Goal: Information Seeking & Learning: Learn about a topic

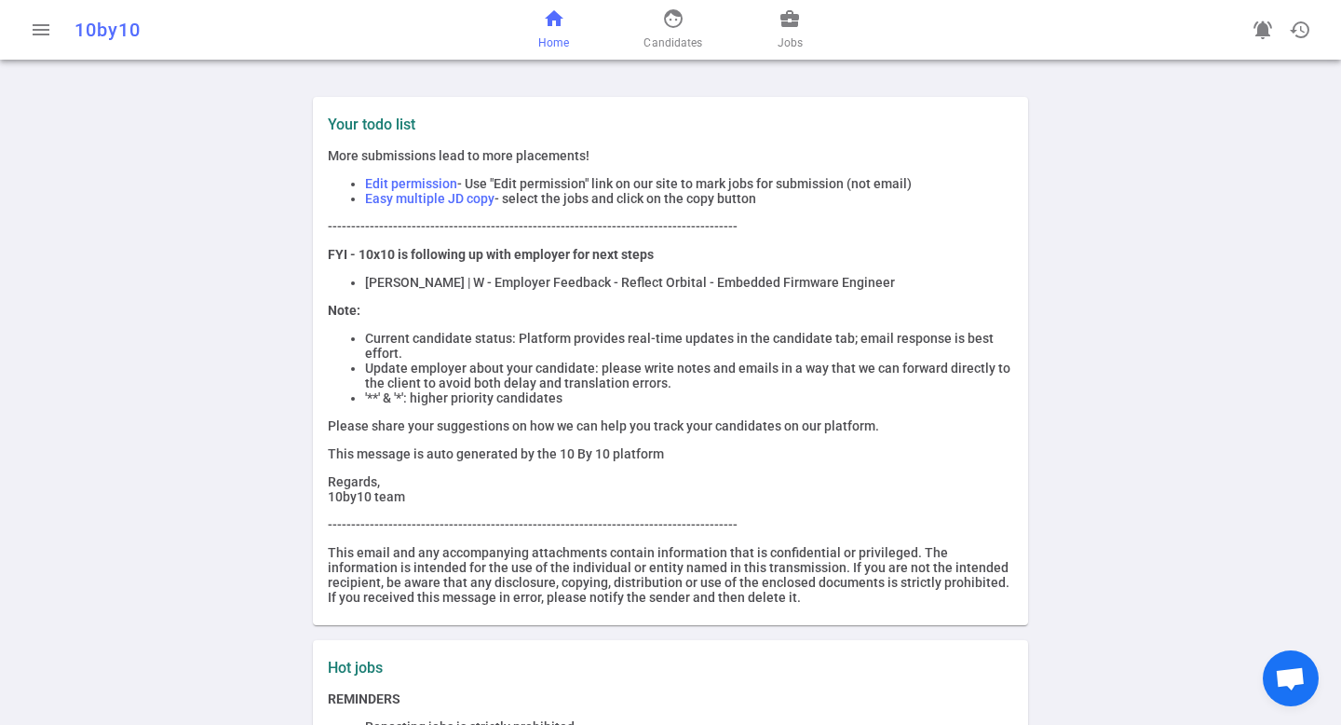
click at [553, 19] on span "home" at bounding box center [554, 18] width 22 height 22
click at [795, 41] on span "Jobs" at bounding box center [790, 43] width 25 height 19
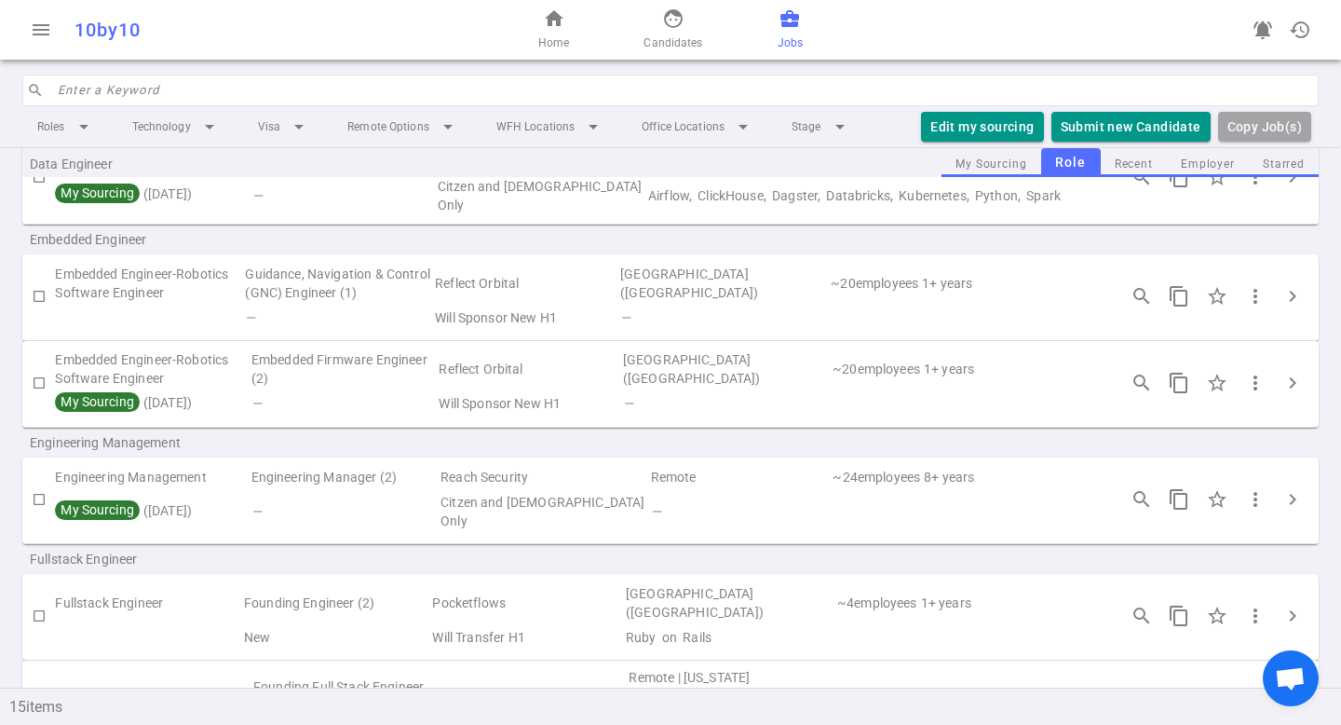
scroll to position [186, 0]
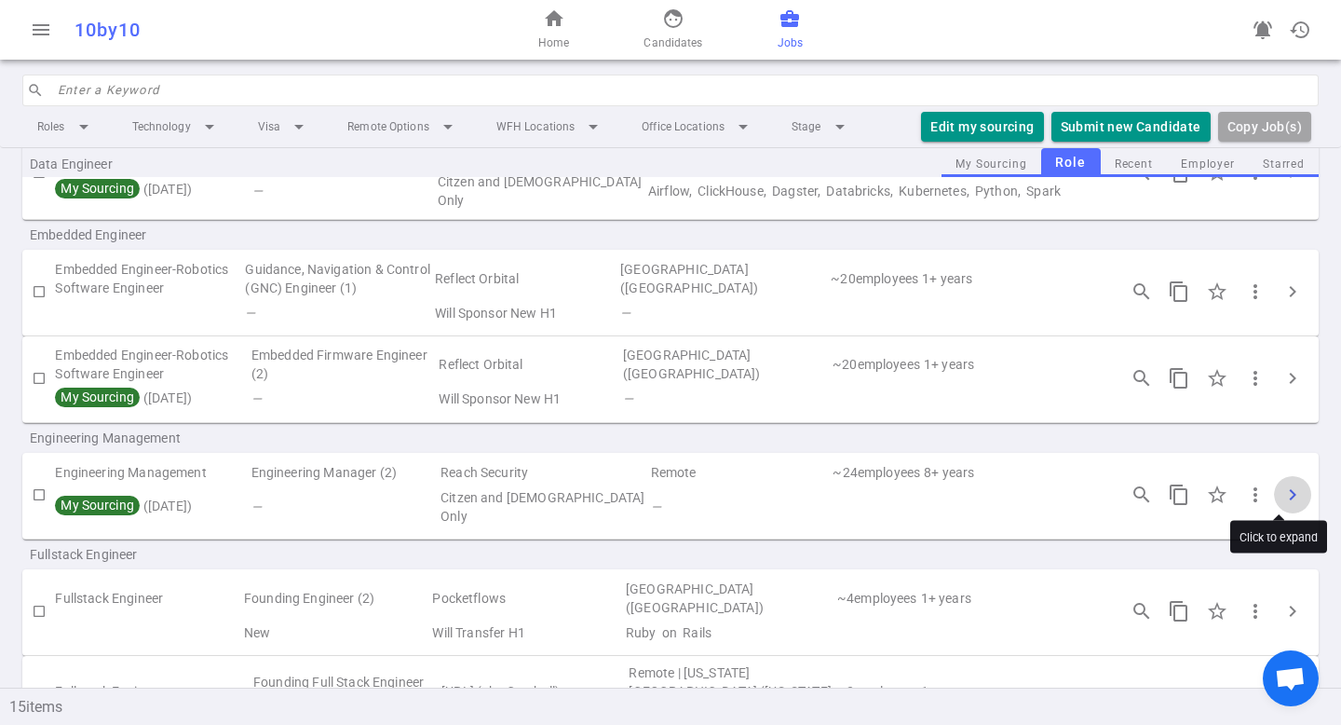
click at [1282, 492] on span "chevron_right" at bounding box center [1293, 494] width 22 height 22
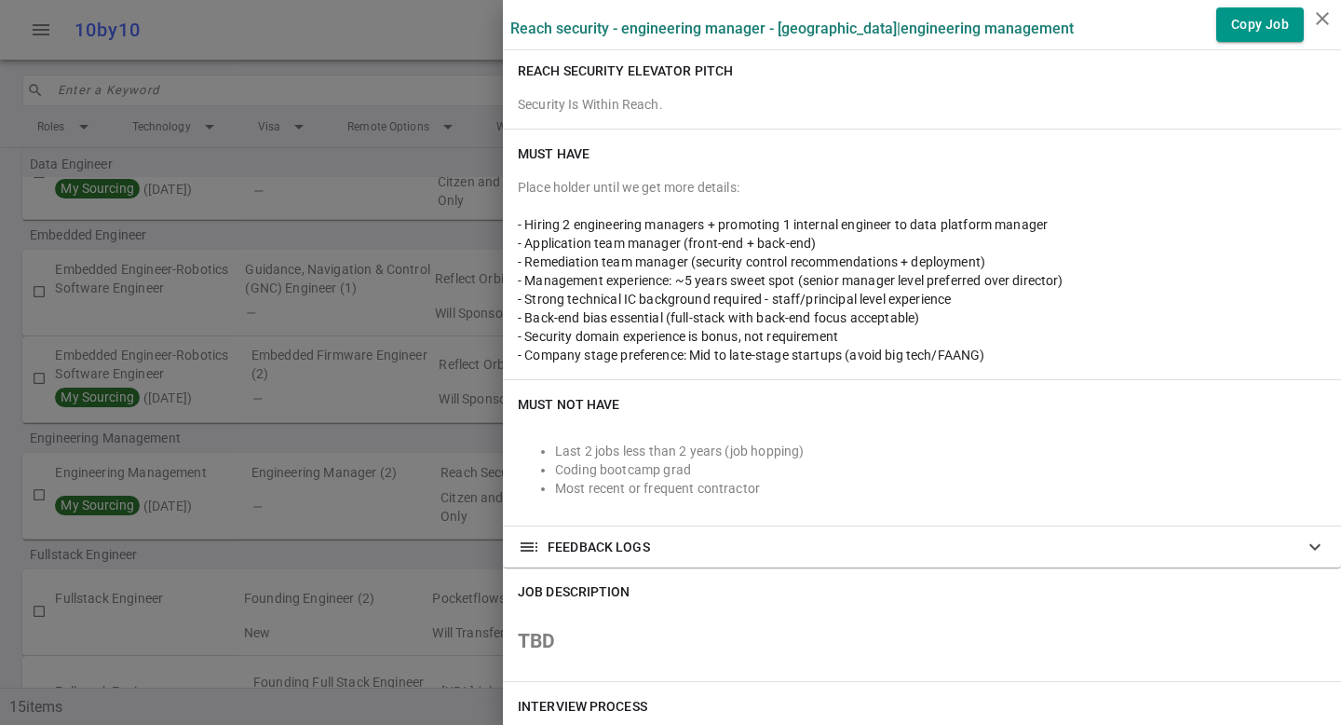
scroll to position [295, 0]
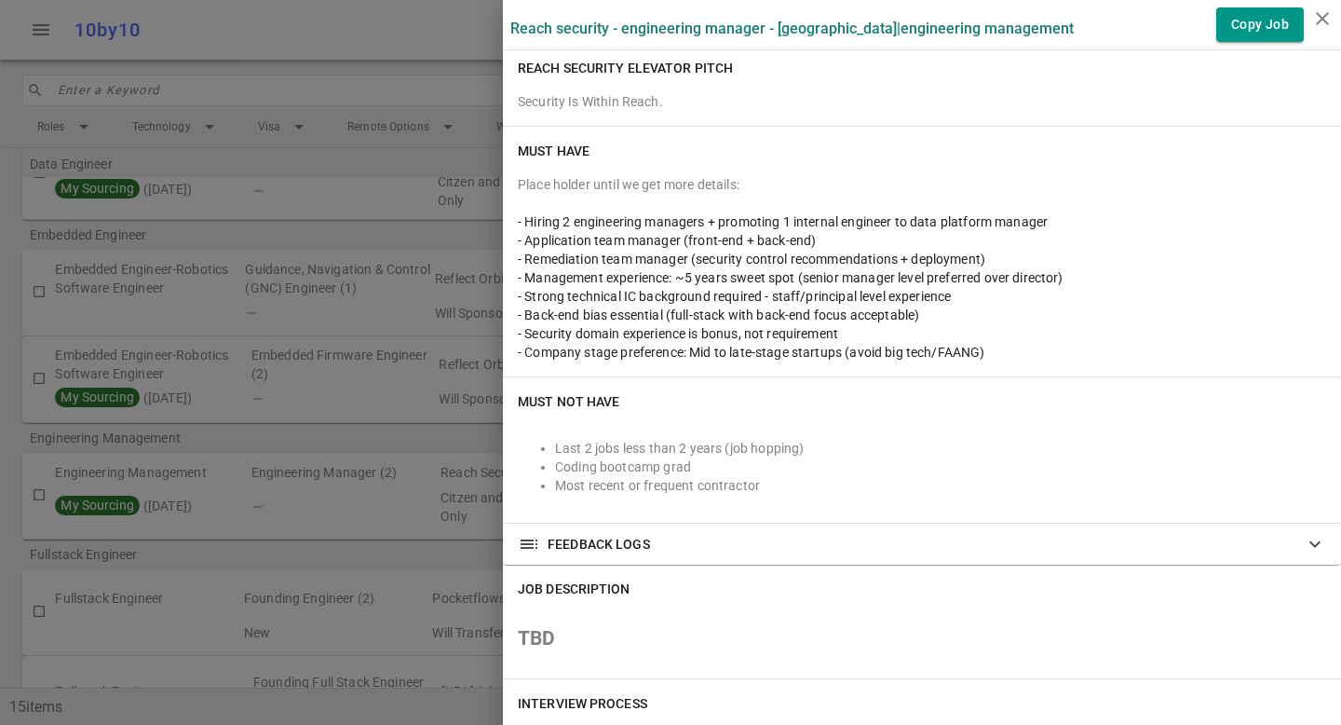
drag, startPoint x: 808, startPoint y: 241, endPoint x: 506, endPoint y: 240, distance: 302.7
click at [518, 240] on div "- Application team manager (front-end + back-end)" at bounding box center [922, 240] width 808 height 19
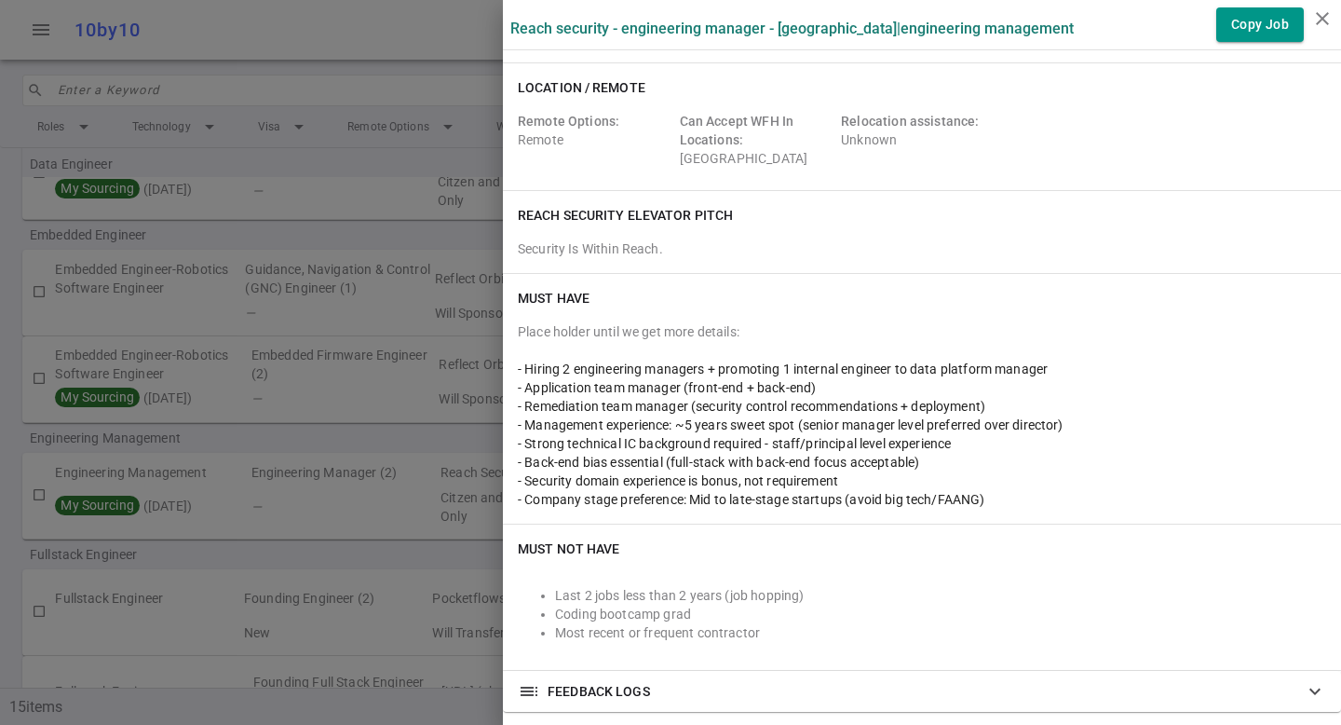
scroll to position [147, 0]
click at [625, 395] on div "- Application team manager (front-end + back-end)" at bounding box center [922, 388] width 808 height 19
drag, startPoint x: 507, startPoint y: 387, endPoint x: 818, endPoint y: 384, distance: 311.1
click at [820, 384] on div "- Application team manager (front-end + back-end)" at bounding box center [922, 388] width 808 height 19
click at [818, 384] on div "- Application team manager (front-end + back-end)" at bounding box center [922, 388] width 808 height 19
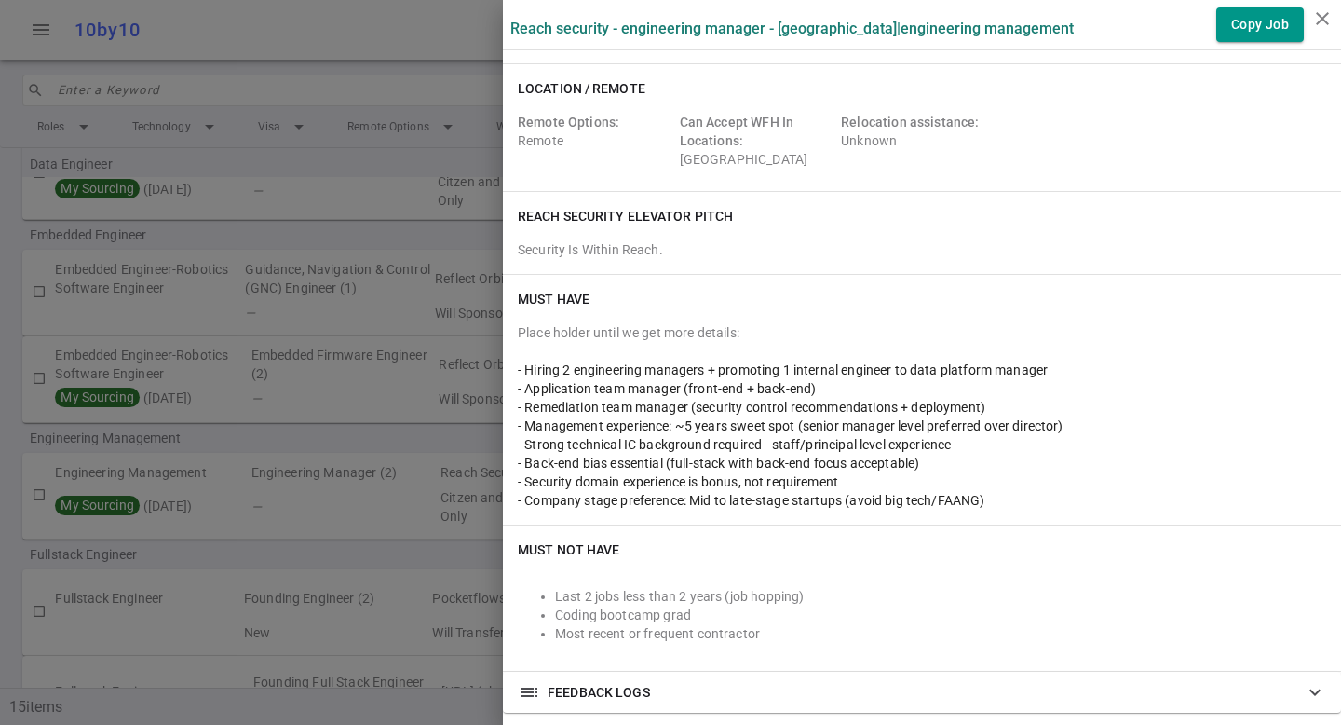
drag, startPoint x: 814, startPoint y: 387, endPoint x: 507, endPoint y: 387, distance: 307.4
click at [518, 387] on div "- Application team manager (front-end + back-end)" at bounding box center [922, 388] width 808 height 19
click at [518, 387] on span "- Application team manager (front-end + back-end)" at bounding box center [667, 388] width 298 height 15
drag, startPoint x: 510, startPoint y: 387, endPoint x: 741, endPoint y: 388, distance: 231.0
click at [741, 388] on span "- Application team manager (front-end + back-end)" at bounding box center [667, 388] width 298 height 15
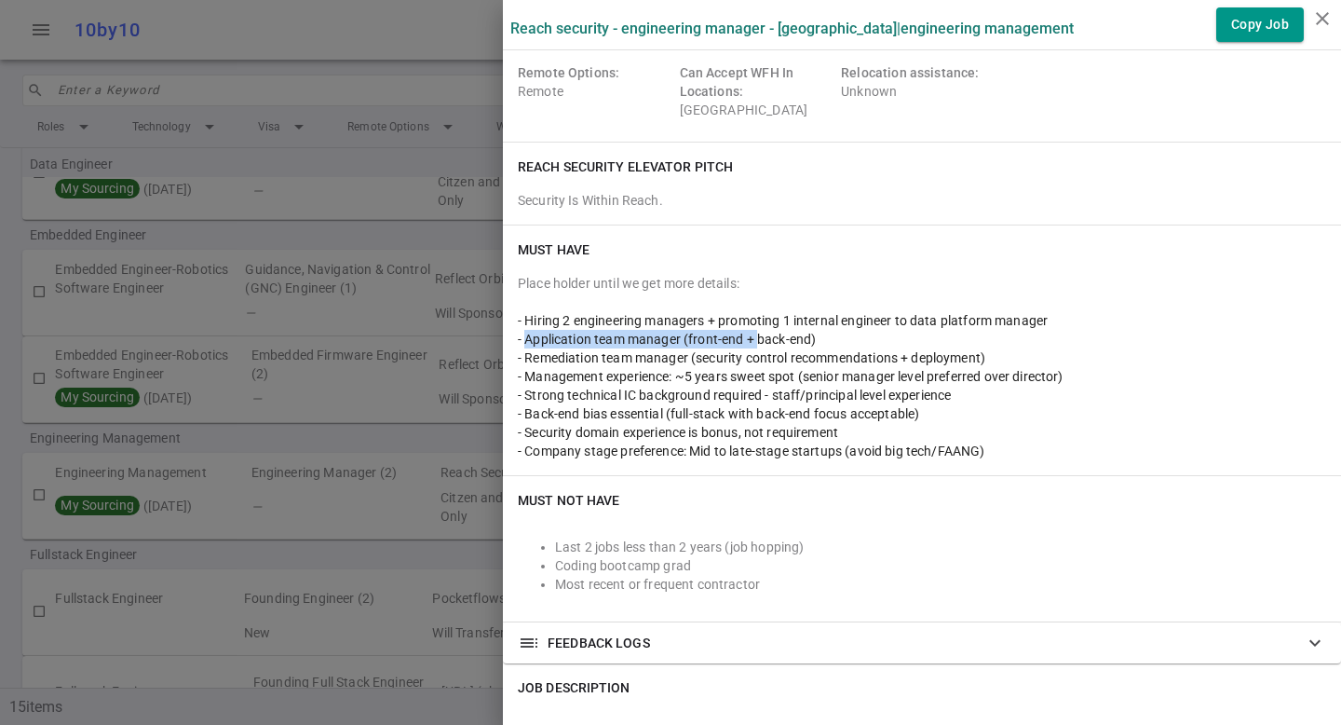
scroll to position [216, 0]
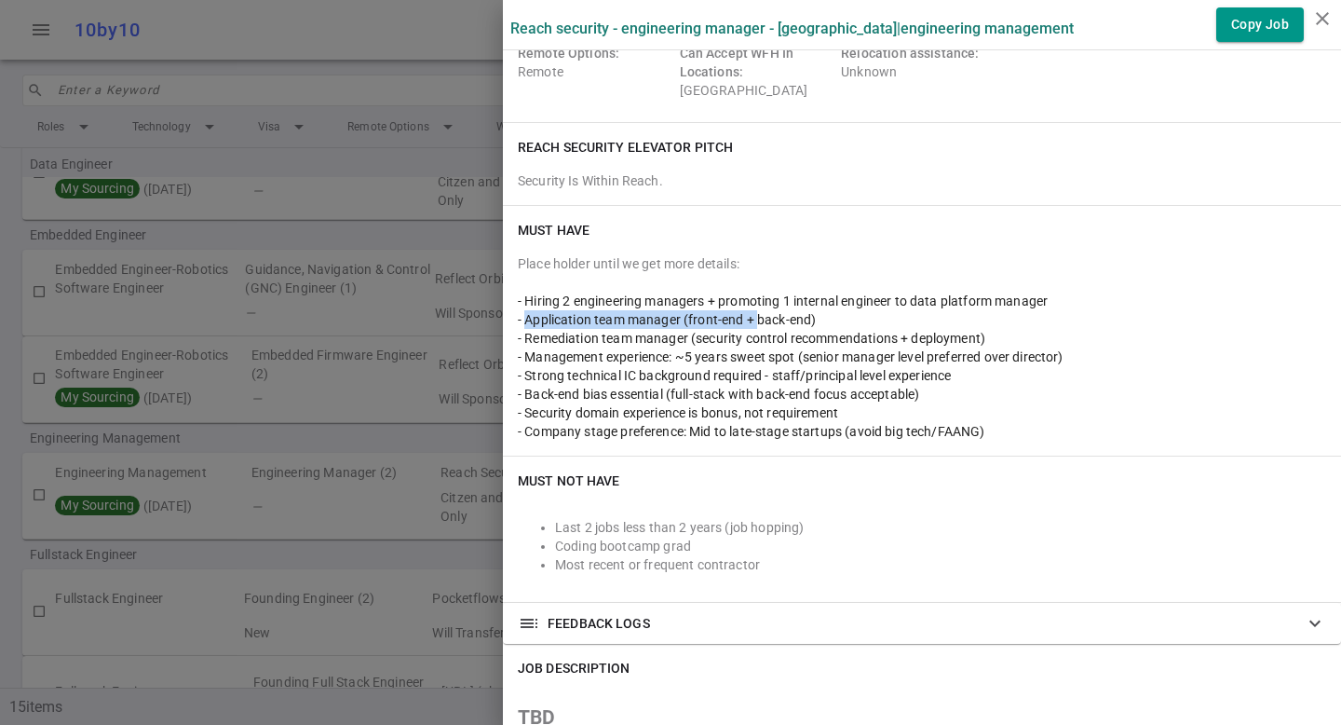
click at [589, 318] on span "- Application team manager (front-end + back-end)" at bounding box center [667, 319] width 298 height 15
drag, startPoint x: 518, startPoint y: 317, endPoint x: 808, endPoint y: 319, distance: 289.7
click at [810, 319] on div "- Application team manager (front-end + back-end)" at bounding box center [922, 319] width 808 height 19
click at [808, 319] on div "- Application team manager (front-end + back-end)" at bounding box center [922, 319] width 808 height 19
drag, startPoint x: 808, startPoint y: 319, endPoint x: 514, endPoint y: 301, distance: 293.9
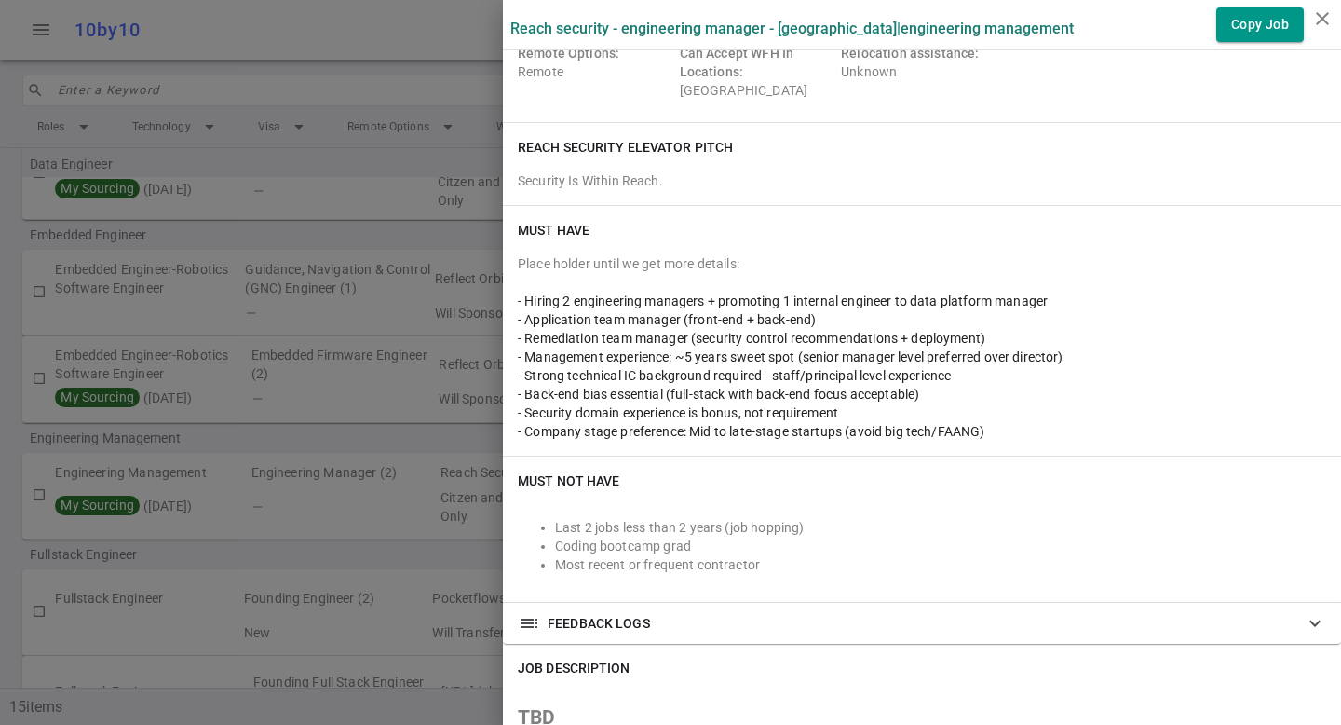
click at [518, 301] on div "Place holder until we get more details: - Hiring 2 engineering managers + promo…" at bounding box center [922, 347] width 808 height 186
click at [518, 302] on span "- Hiring 2 engineering managers + promoting 1 internal engineer to data platfor…" at bounding box center [783, 300] width 530 height 15
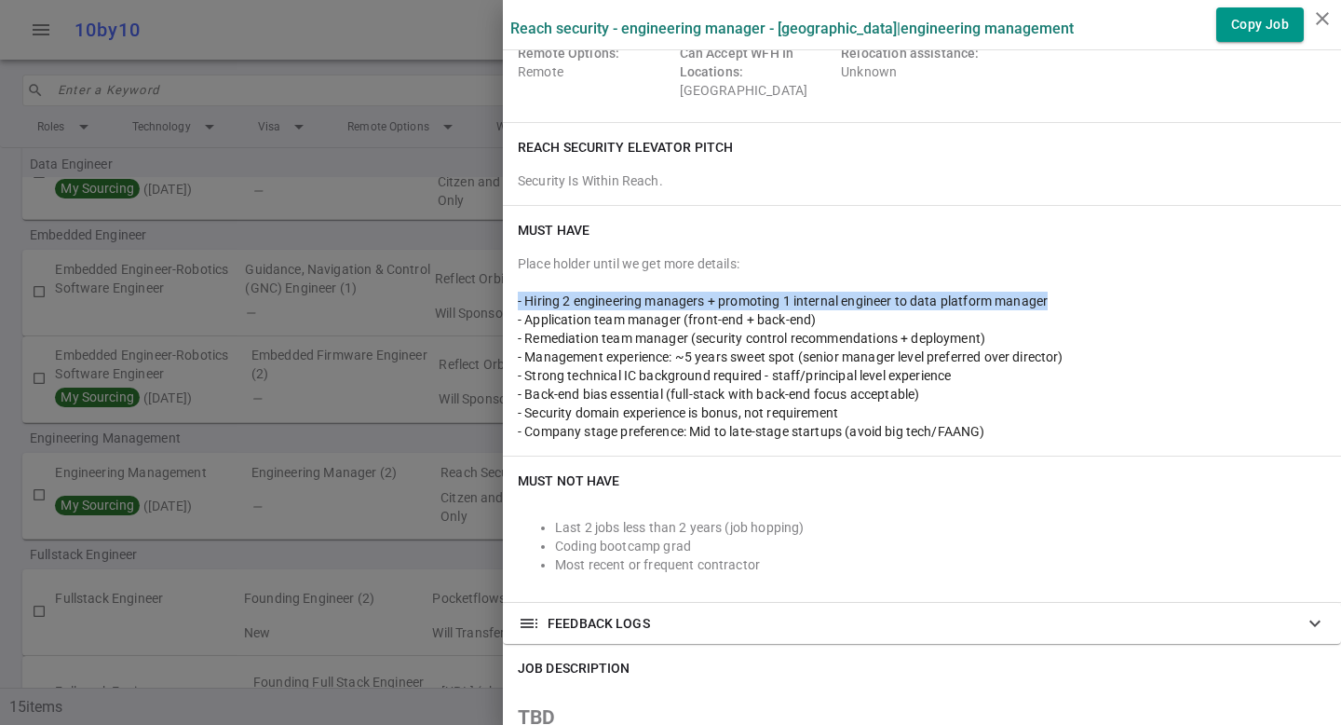
click at [518, 302] on span "- Hiring 2 engineering managers + promoting 1 internal engineer to data platfor…" at bounding box center [783, 300] width 530 height 15
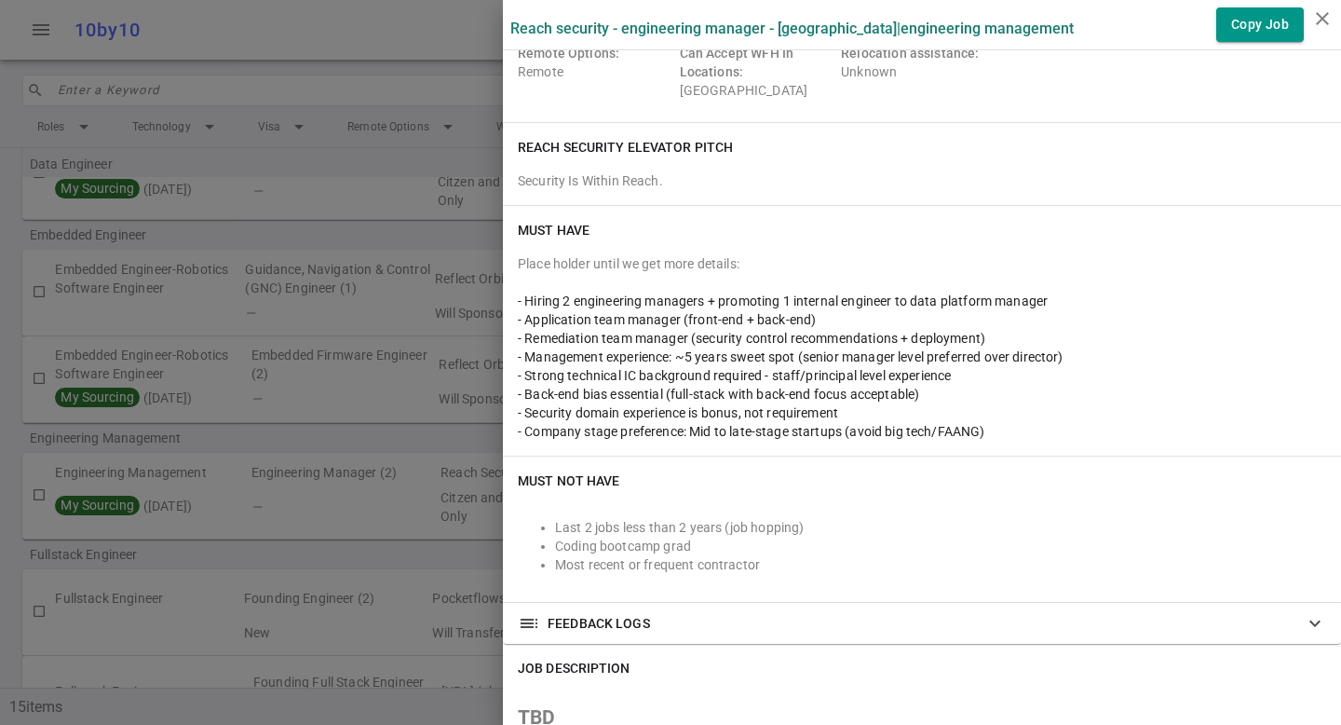
drag, startPoint x: 514, startPoint y: 302, endPoint x: 803, endPoint y: 315, distance: 289.0
click at [804, 314] on div "Place holder until we get more details: - Hiring 2 engineering managers + promo…" at bounding box center [922, 347] width 808 height 186
click at [808, 316] on div "- Application team manager (front-end + back-end)" at bounding box center [922, 319] width 808 height 19
drag, startPoint x: 808, startPoint y: 316, endPoint x: 496, endPoint y: 230, distance: 323.6
click at [503, 230] on div "Must Have Place holder until we get more details: - Hiring 2 engineering manage…" at bounding box center [922, 331] width 838 height 250
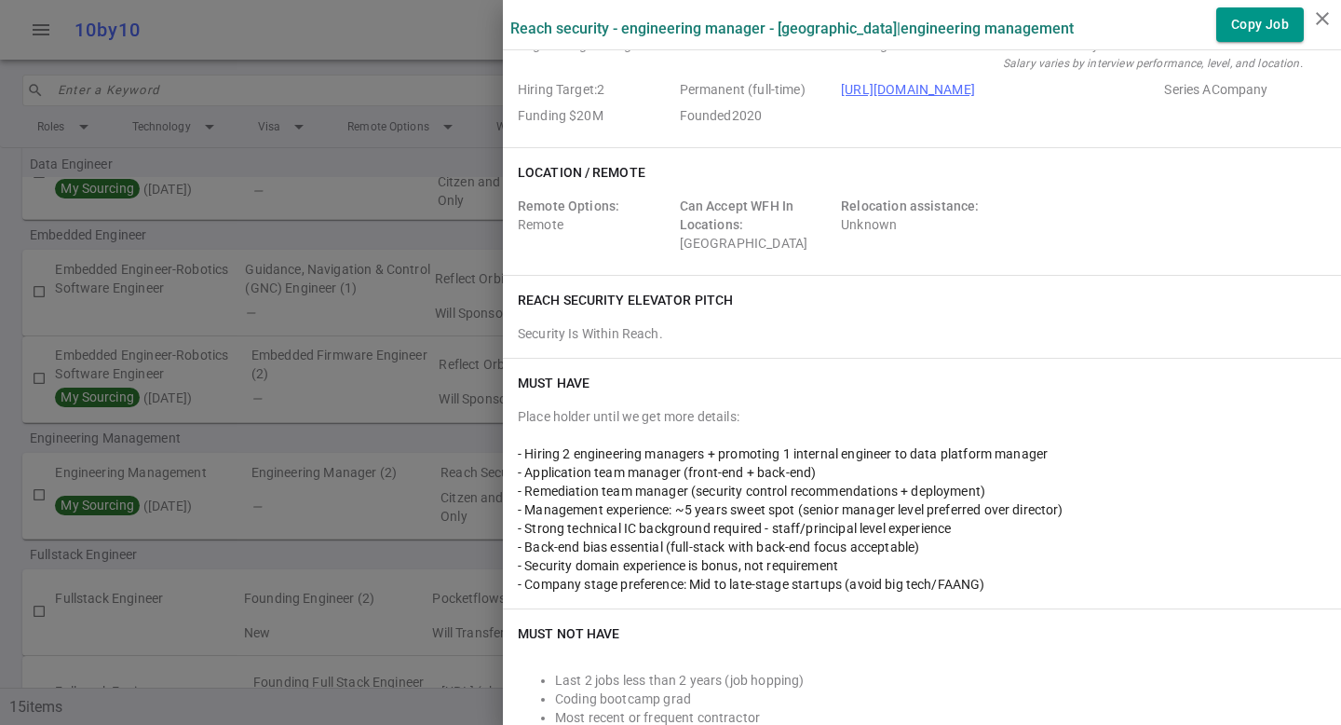
scroll to position [80, 0]
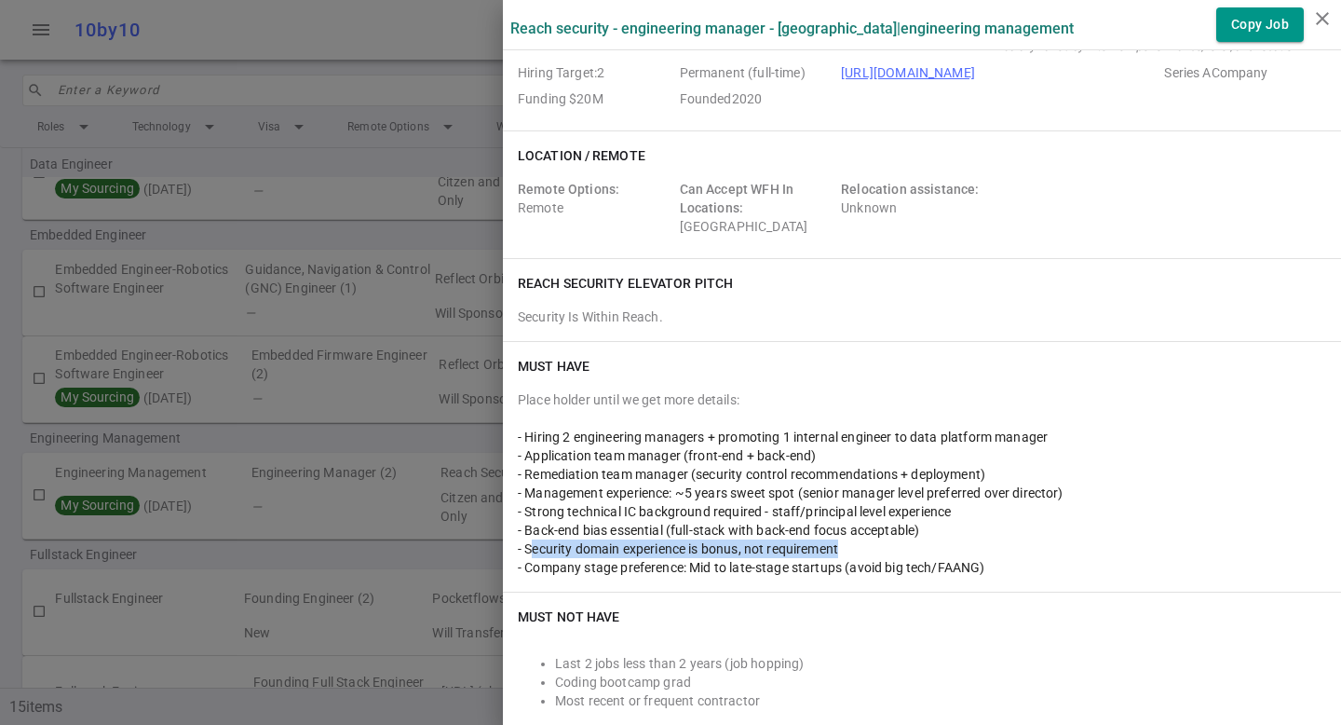
drag, startPoint x: 515, startPoint y: 544, endPoint x: 831, endPoint y: 543, distance: 315.8
click at [831, 543] on div "- Security domain experience is bonus, not requirement" at bounding box center [922, 548] width 808 height 19
click at [523, 551] on span "- Security domain experience is bonus, not requirement" at bounding box center [678, 548] width 320 height 15
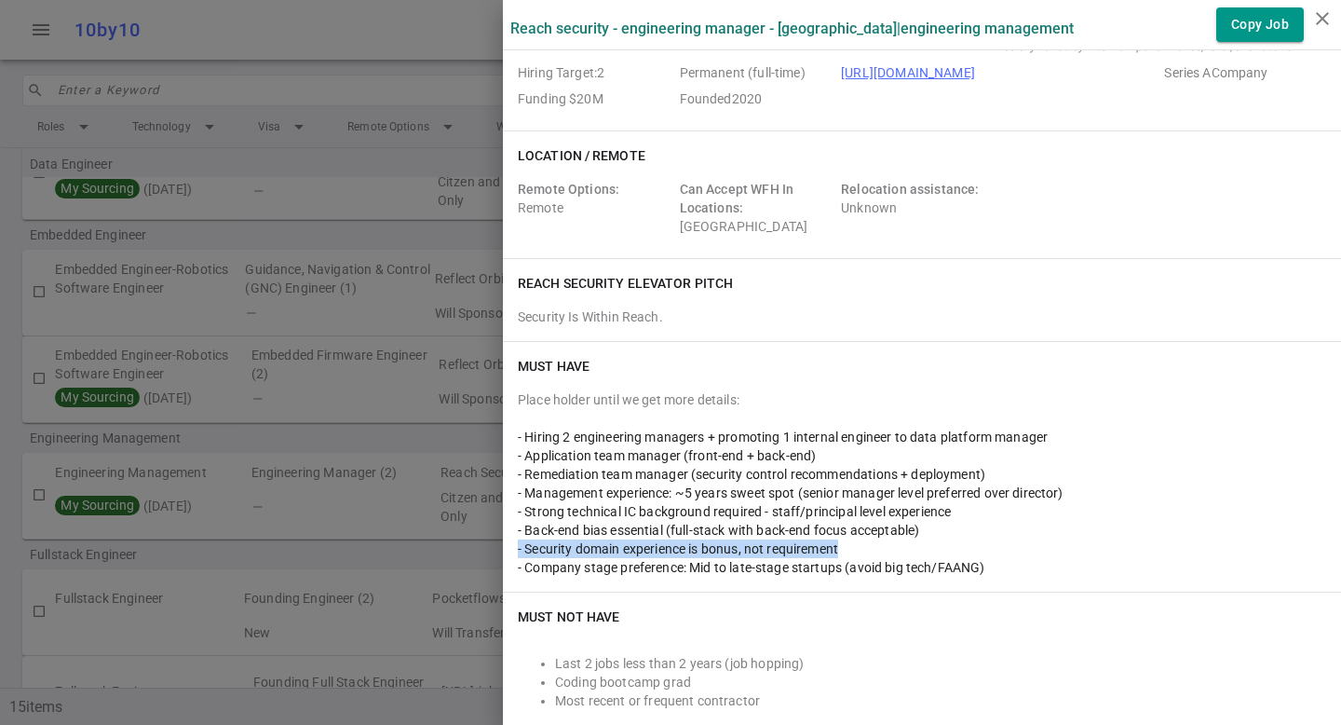
click at [523, 551] on span "- Security domain experience is bonus, not requirement" at bounding box center [678, 548] width 320 height 15
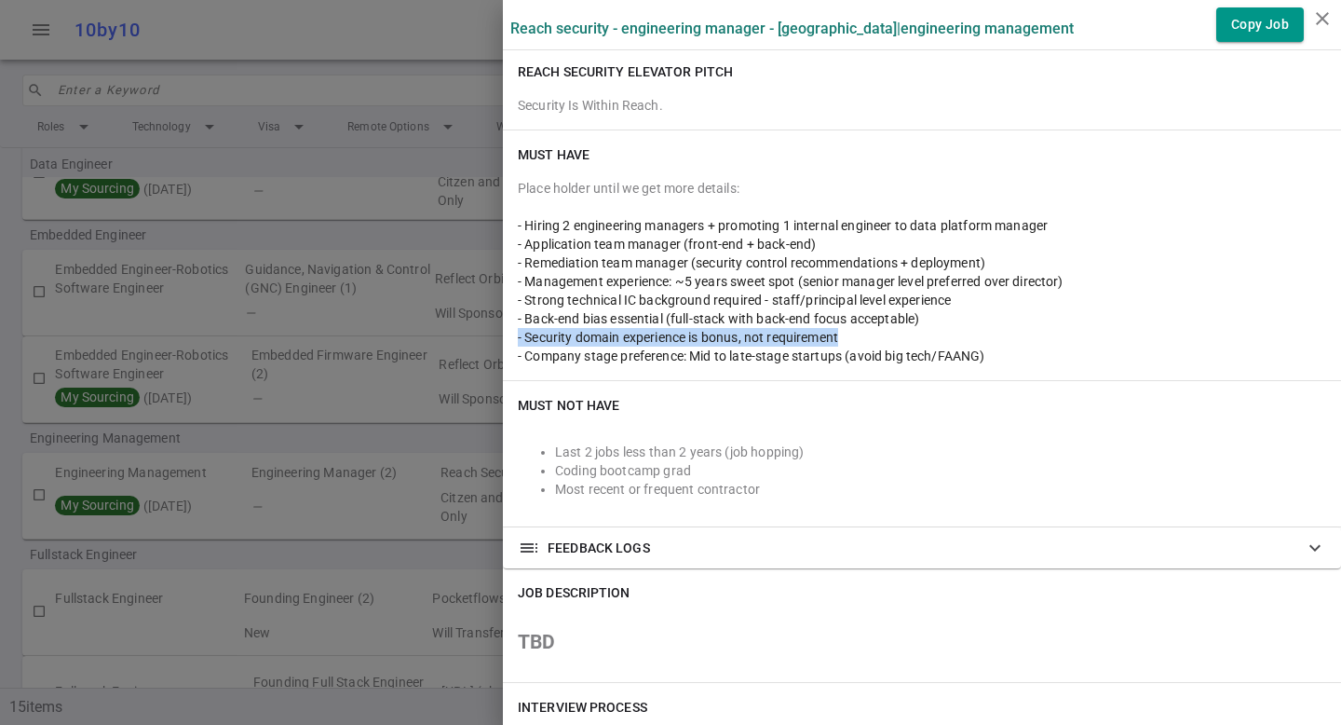
scroll to position [292, 0]
click at [518, 333] on span "- Security domain experience is bonus, not requirement" at bounding box center [678, 336] width 320 height 15
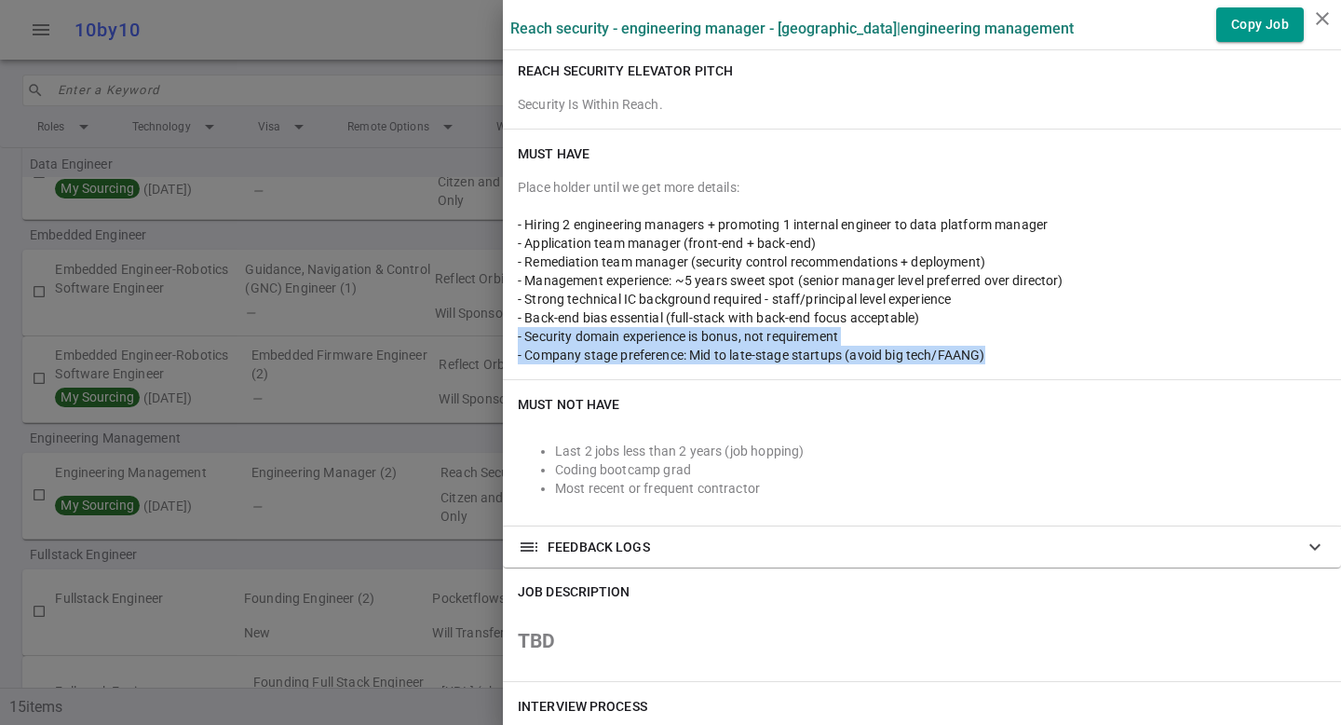
drag, startPoint x: 505, startPoint y: 333, endPoint x: 985, endPoint y: 355, distance: 480.2
click at [985, 355] on div "Place holder until we get more details: - Hiring 2 engineering managers + promo…" at bounding box center [922, 271] width 808 height 186
click at [961, 358] on span "- Company stage preference: Mid to late-stage startups (avoid big tech/FAANG)" at bounding box center [752, 354] width 468 height 15
drag, startPoint x: 976, startPoint y: 356, endPoint x: 503, endPoint y: 337, distance: 473.5
click at [503, 337] on div "Must Have Place holder until we get more details: - Hiring 2 engineering manage…" at bounding box center [922, 254] width 838 height 250
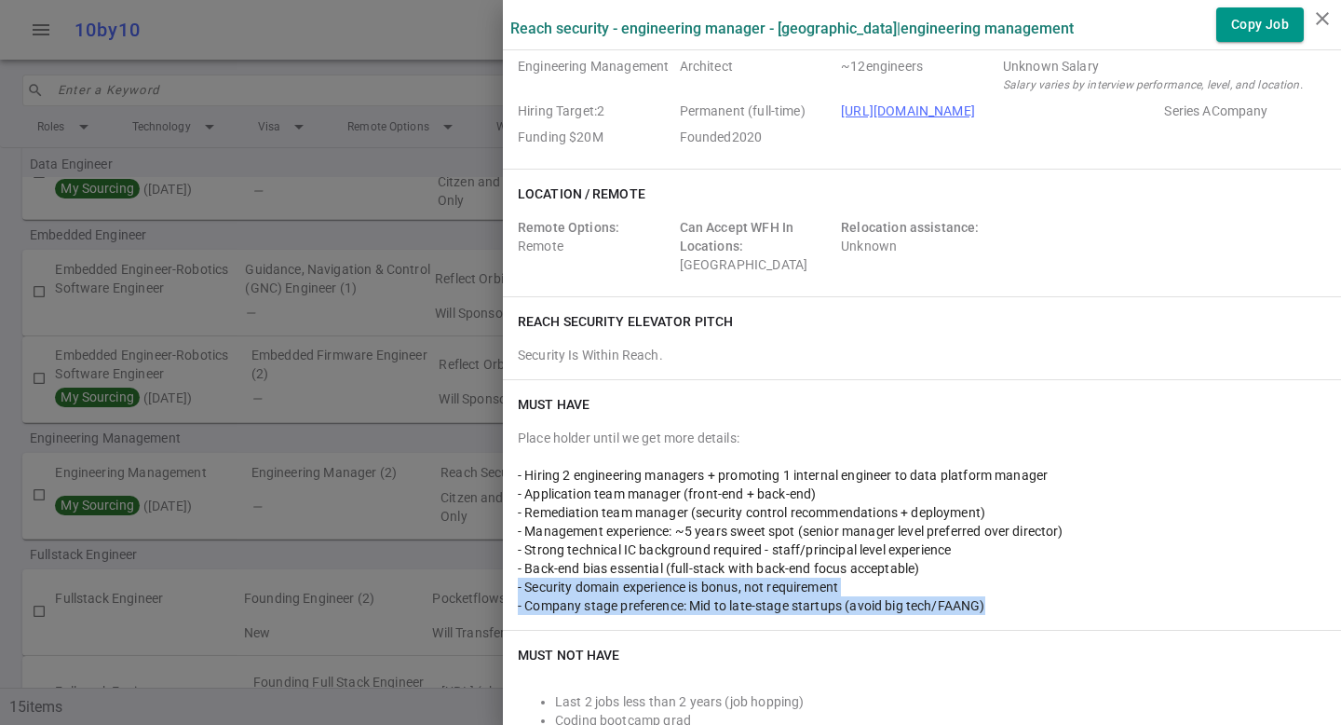
scroll to position [0, 0]
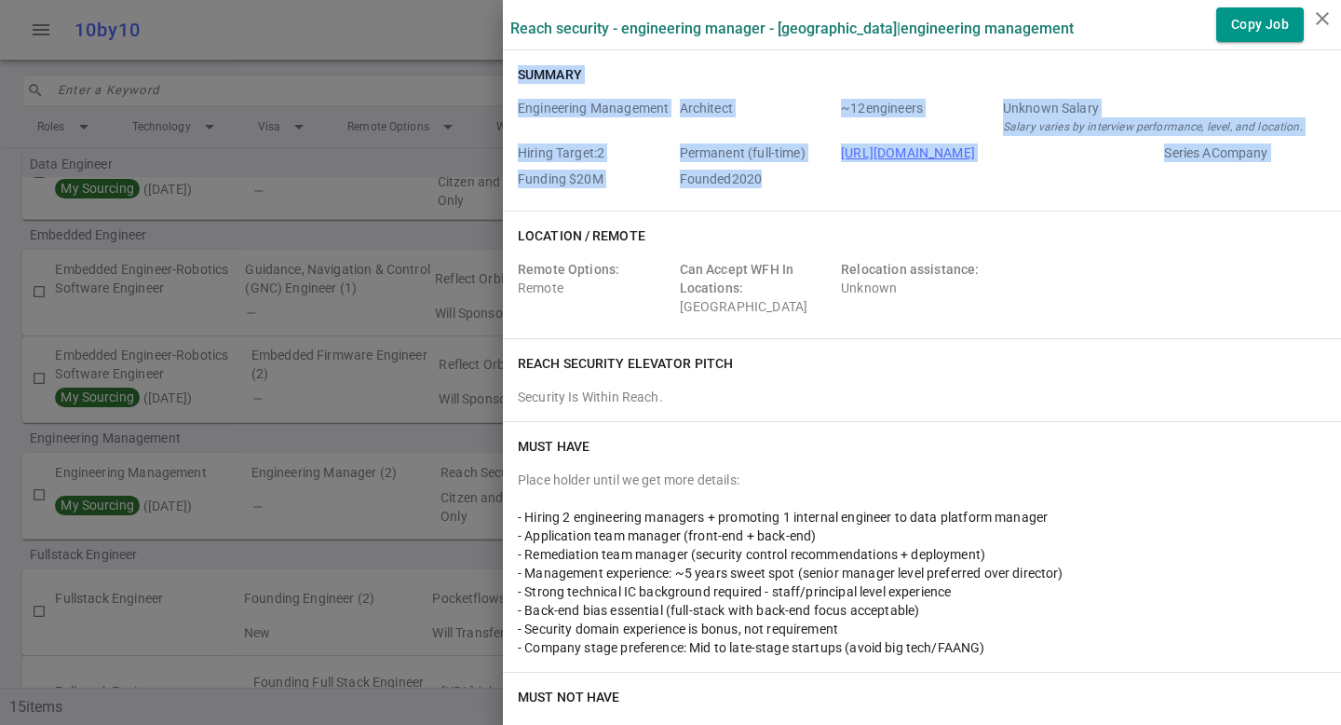
drag, startPoint x: 506, startPoint y: 69, endPoint x: 791, endPoint y: 171, distance: 302.9
click at [791, 171] on div "Summary Engineering Management Architect ~ 12 engineers Unknown Salary Salary v…" at bounding box center [922, 130] width 838 height 160
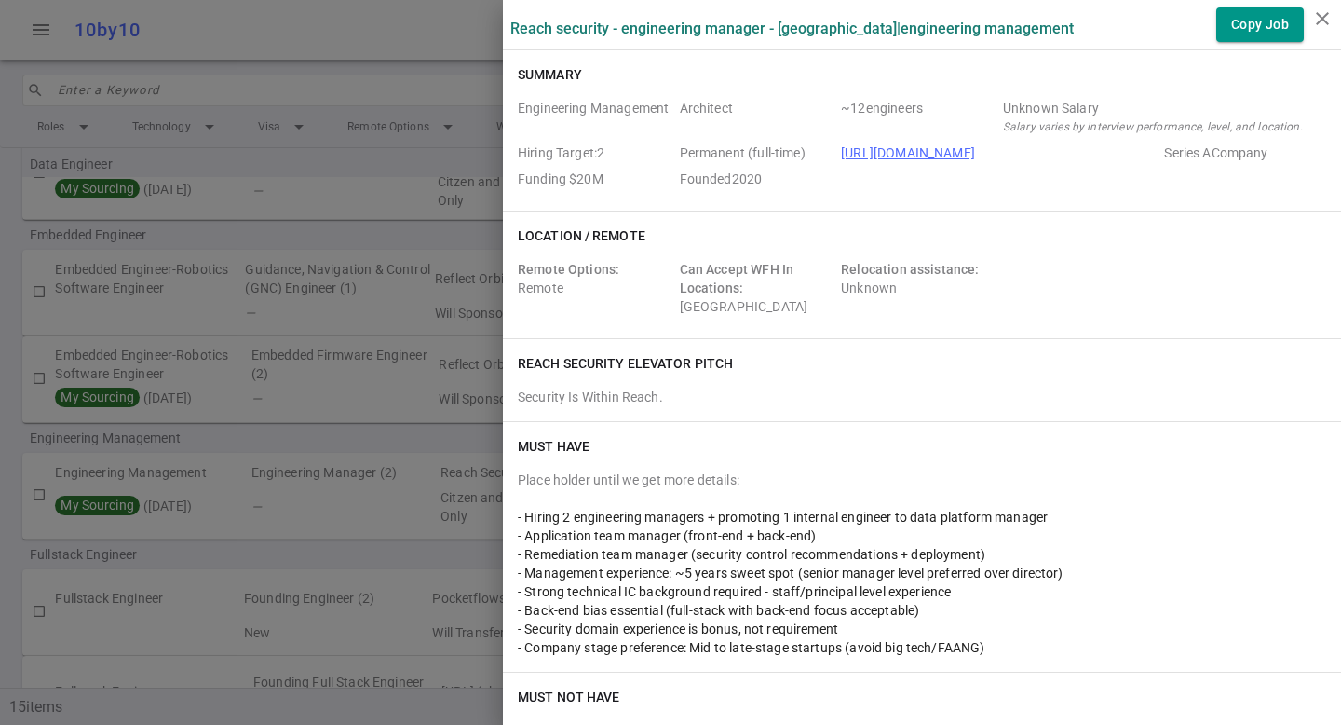
click at [534, 72] on h6 "Summary" at bounding box center [550, 74] width 64 height 19
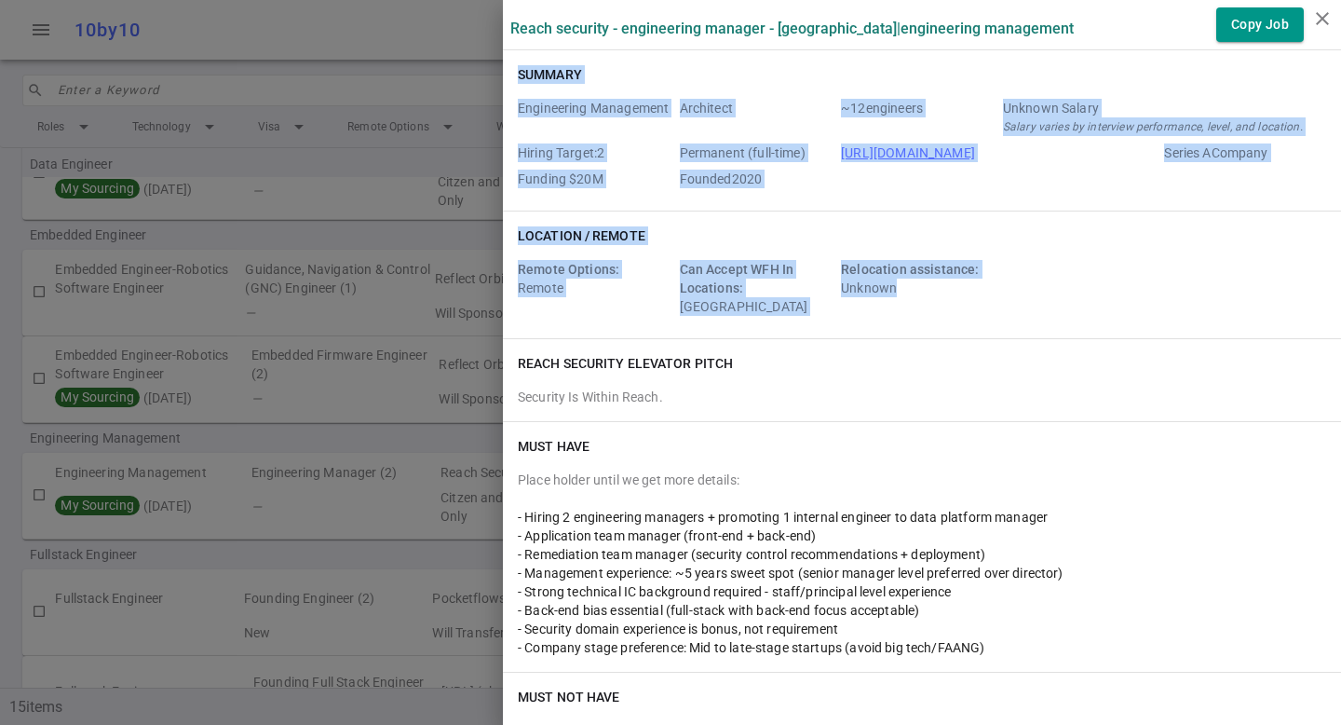
drag, startPoint x: 899, startPoint y: 288, endPoint x: 507, endPoint y: 68, distance: 449.6
click at [518, 80] on h6 "Summary" at bounding box center [550, 74] width 64 height 19
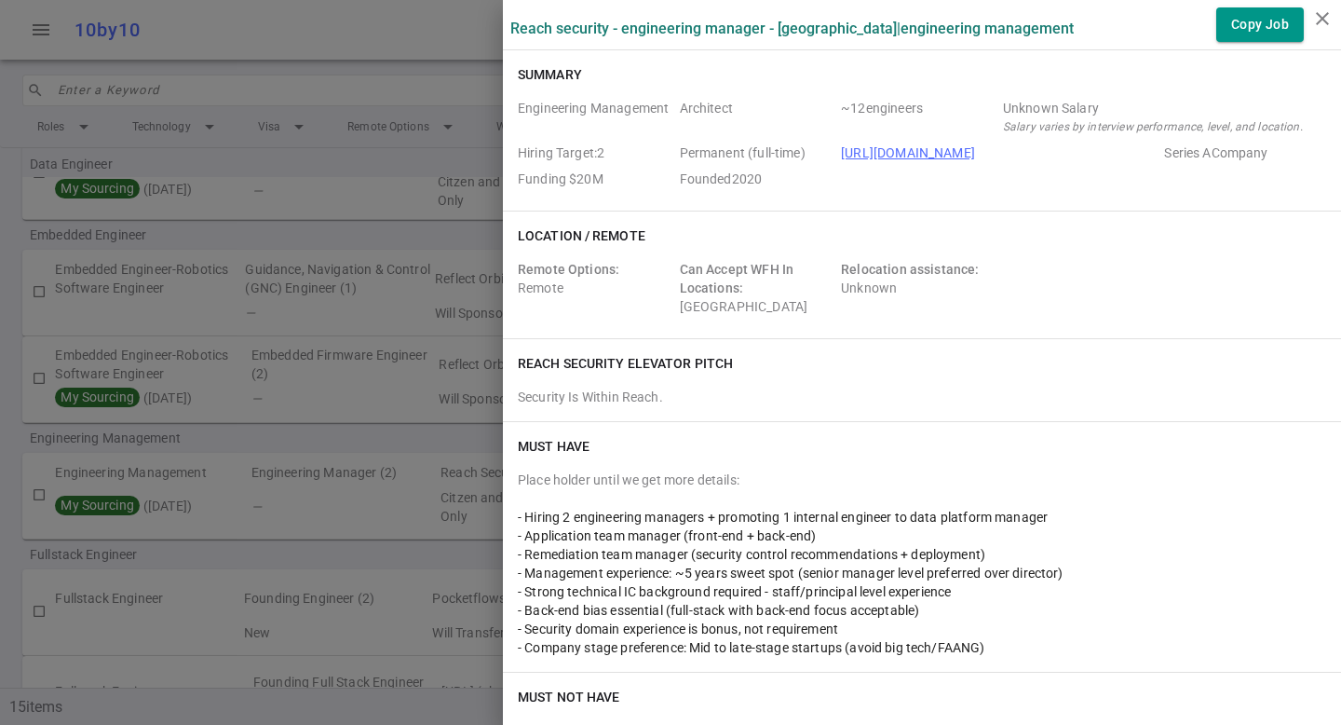
click at [518, 80] on h6 "Summary" at bounding box center [550, 74] width 64 height 19
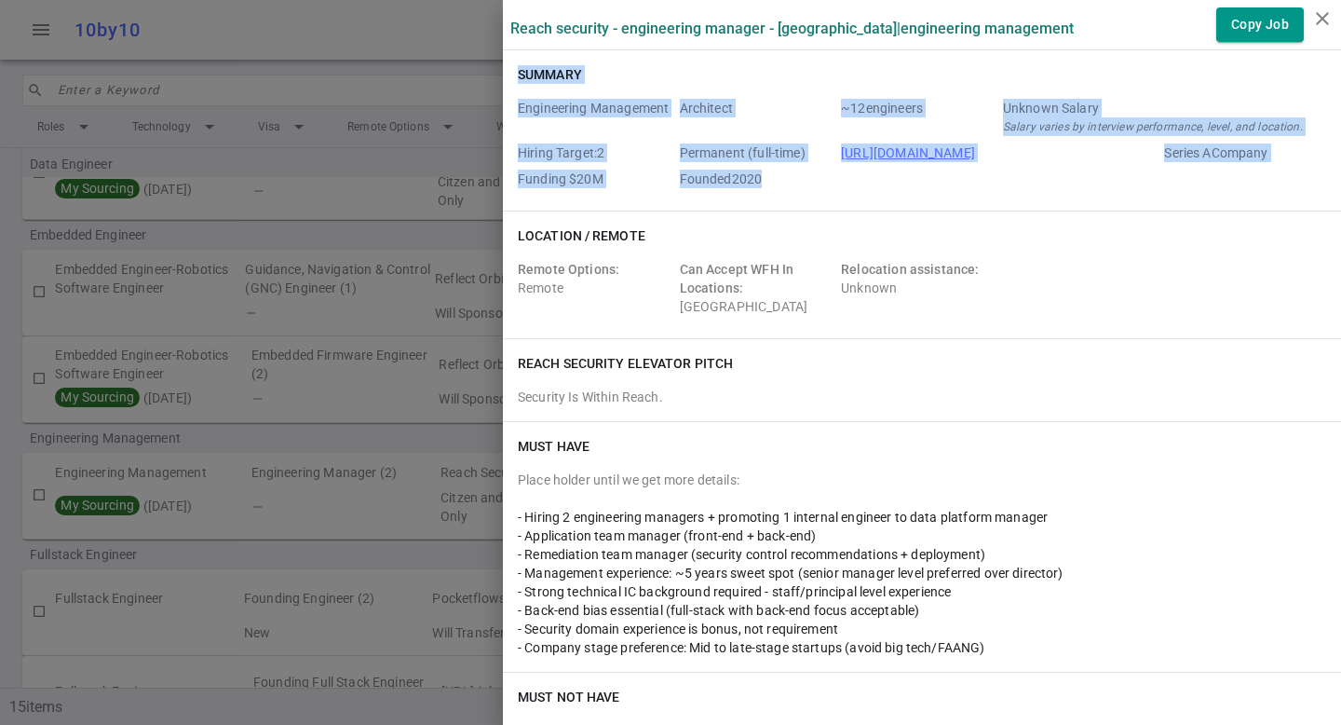
drag, startPoint x: 506, startPoint y: 71, endPoint x: 761, endPoint y: 177, distance: 276.4
click at [764, 178] on div "Summary Engineering Management Architect ~ 12 engineers Unknown Salary Salary v…" at bounding box center [922, 130] width 838 height 160
click at [761, 177] on span "Founded 2020" at bounding box center [757, 179] width 155 height 19
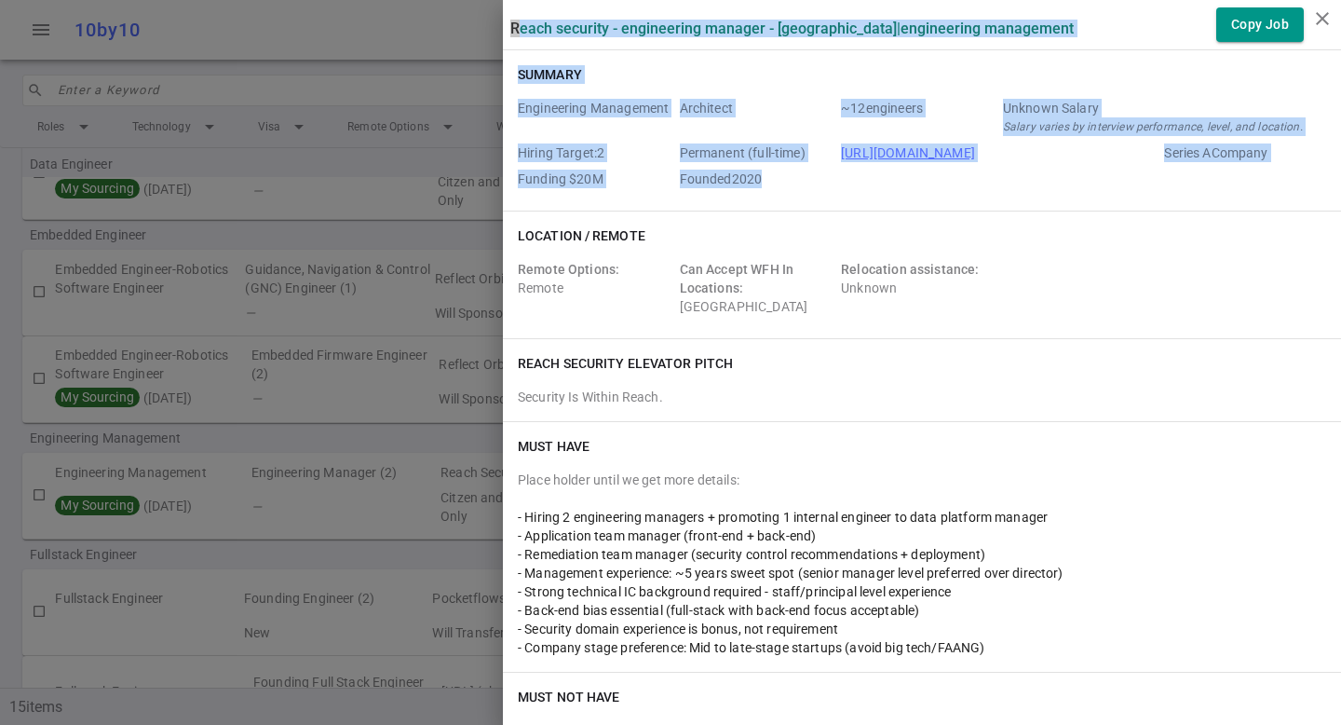
drag, startPoint x: 757, startPoint y: 188, endPoint x: 502, endPoint y: 32, distance: 299.4
click at [510, 32] on label "Reach Security - Engineering Manager - [GEOGRAPHIC_DATA] | Engineering Manageme…" at bounding box center [792, 29] width 564 height 18
drag, startPoint x: 496, startPoint y: 22, endPoint x: 759, endPoint y: 183, distance: 308.5
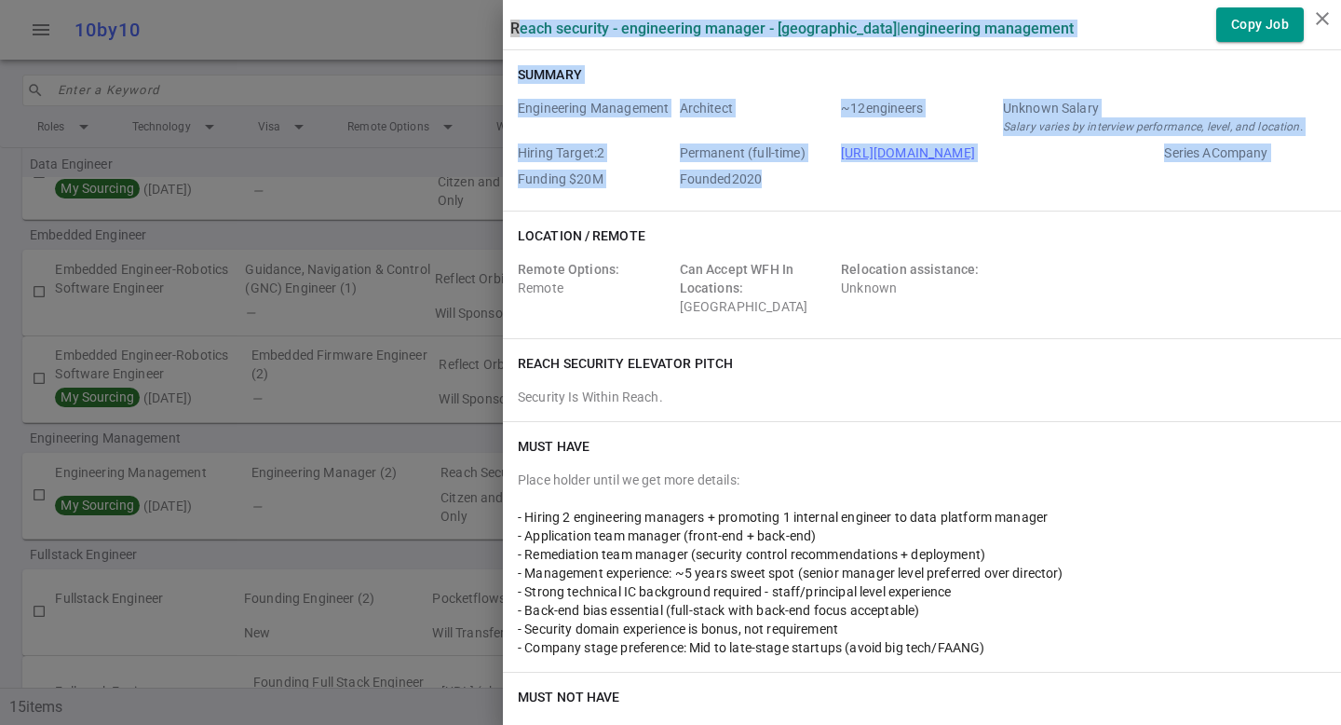
click at [759, 183] on span "Founded 2020" at bounding box center [757, 179] width 155 height 19
drag, startPoint x: 759, startPoint y: 183, endPoint x: 497, endPoint y: 26, distance: 304.9
click at [510, 26] on label "Reach Security - Engineering Manager - [GEOGRAPHIC_DATA] | Engineering Manageme…" at bounding box center [792, 29] width 564 height 18
drag, startPoint x: 497, startPoint y: 26, endPoint x: 769, endPoint y: 186, distance: 315.7
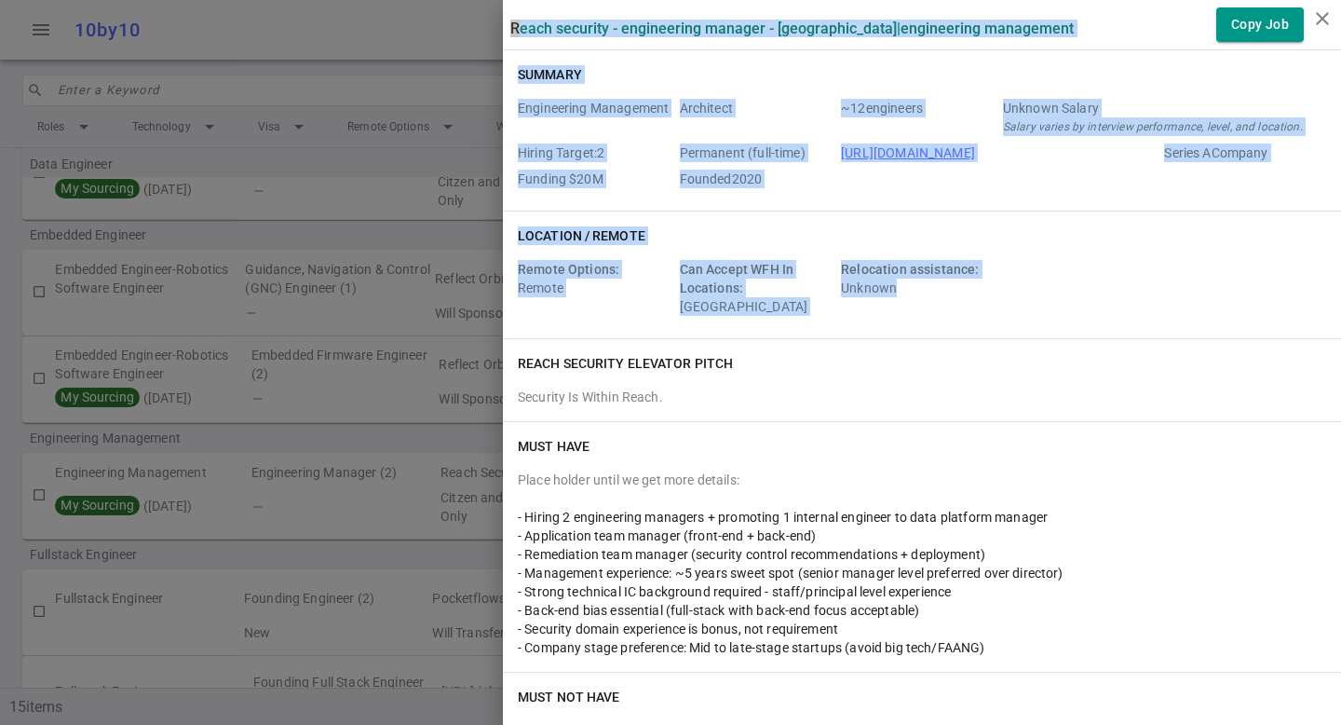
drag, startPoint x: 912, startPoint y: 297, endPoint x: 494, endPoint y: 34, distance: 493.9
click at [503, 34] on div "Reach Security - Engineering Manager - [GEOGRAPHIC_DATA] | Engineering Manageme…" at bounding box center [922, 24] width 838 height 34
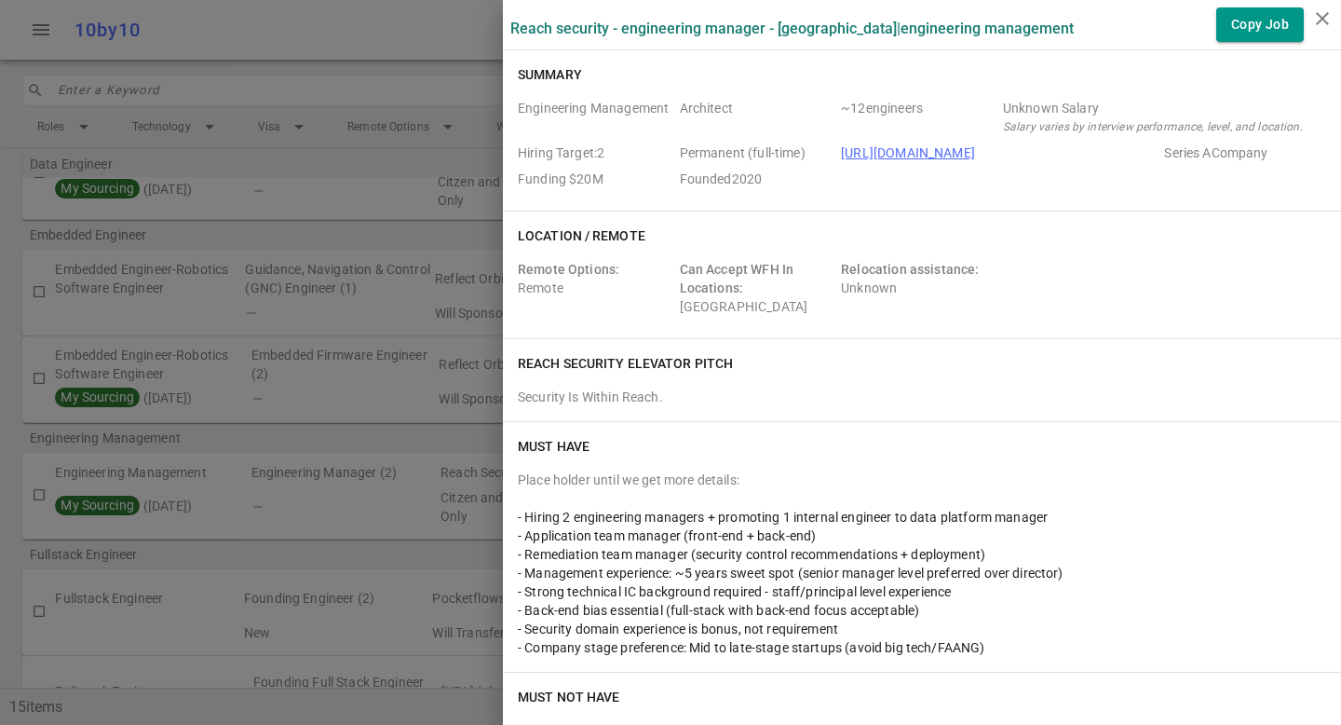
click at [503, 34] on div "Reach Security - Engineering Manager - [GEOGRAPHIC_DATA] | Engineering Manageme…" at bounding box center [922, 24] width 838 height 34
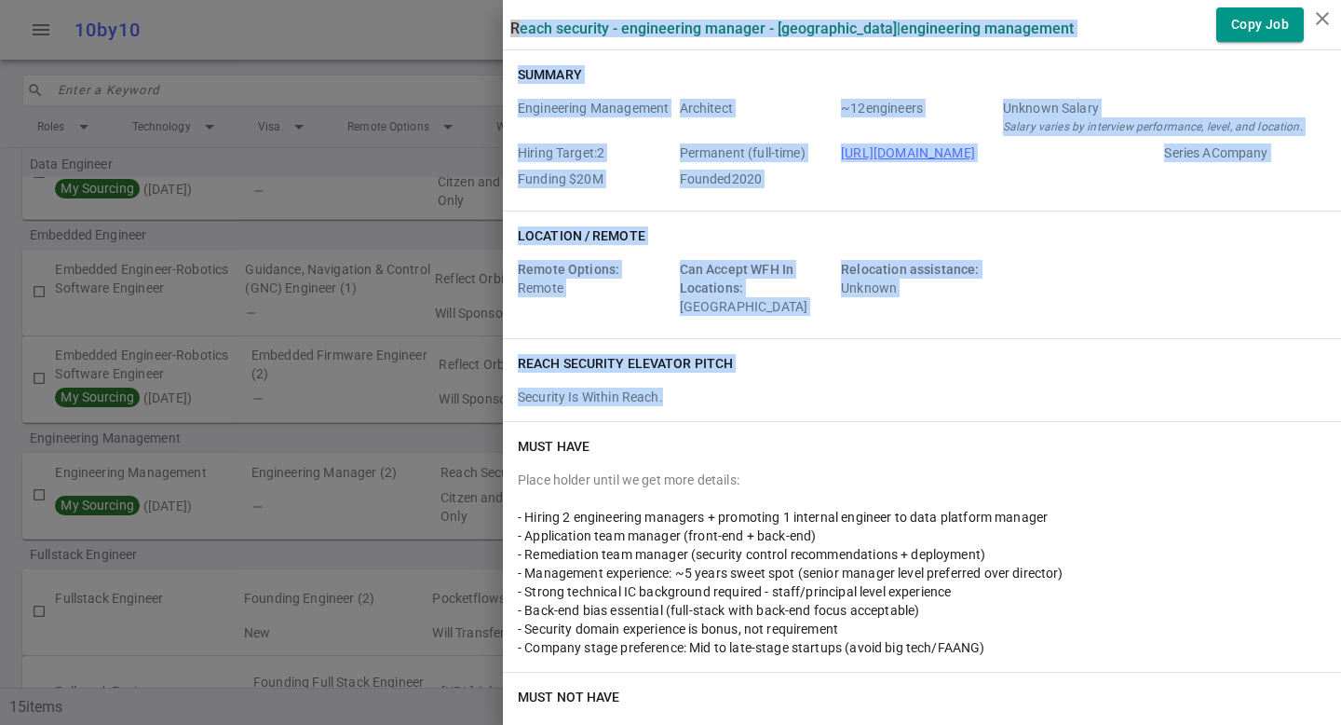
drag, startPoint x: 499, startPoint y: 23, endPoint x: 683, endPoint y: 391, distance: 411.1
click at [683, 391] on div "Security Is Within Reach." at bounding box center [922, 396] width 808 height 19
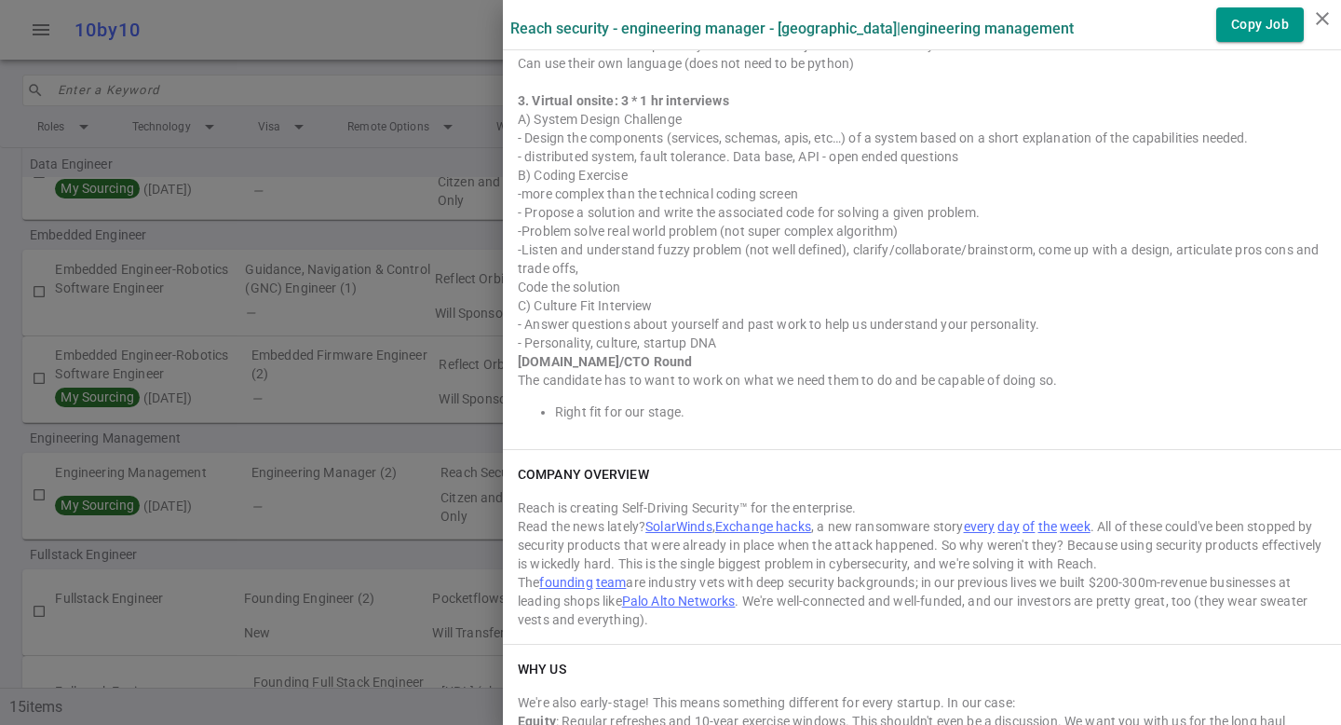
scroll to position [1185, 0]
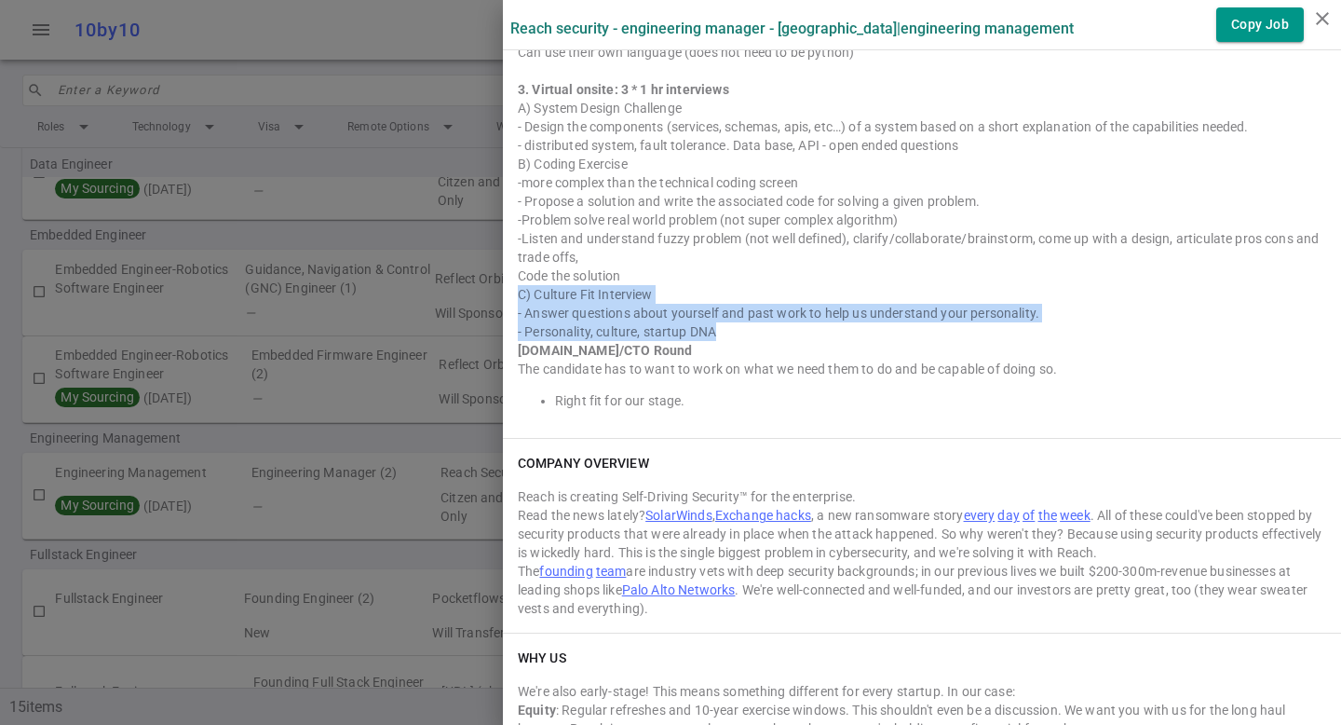
drag, startPoint x: 705, startPoint y: 328, endPoint x: 502, endPoint y: 295, distance: 205.7
click at [503, 295] on div "INTERVIEW PROCESS General: Job Specific: 1. General screen with hiring manager …" at bounding box center [922, 113] width 838 height 648
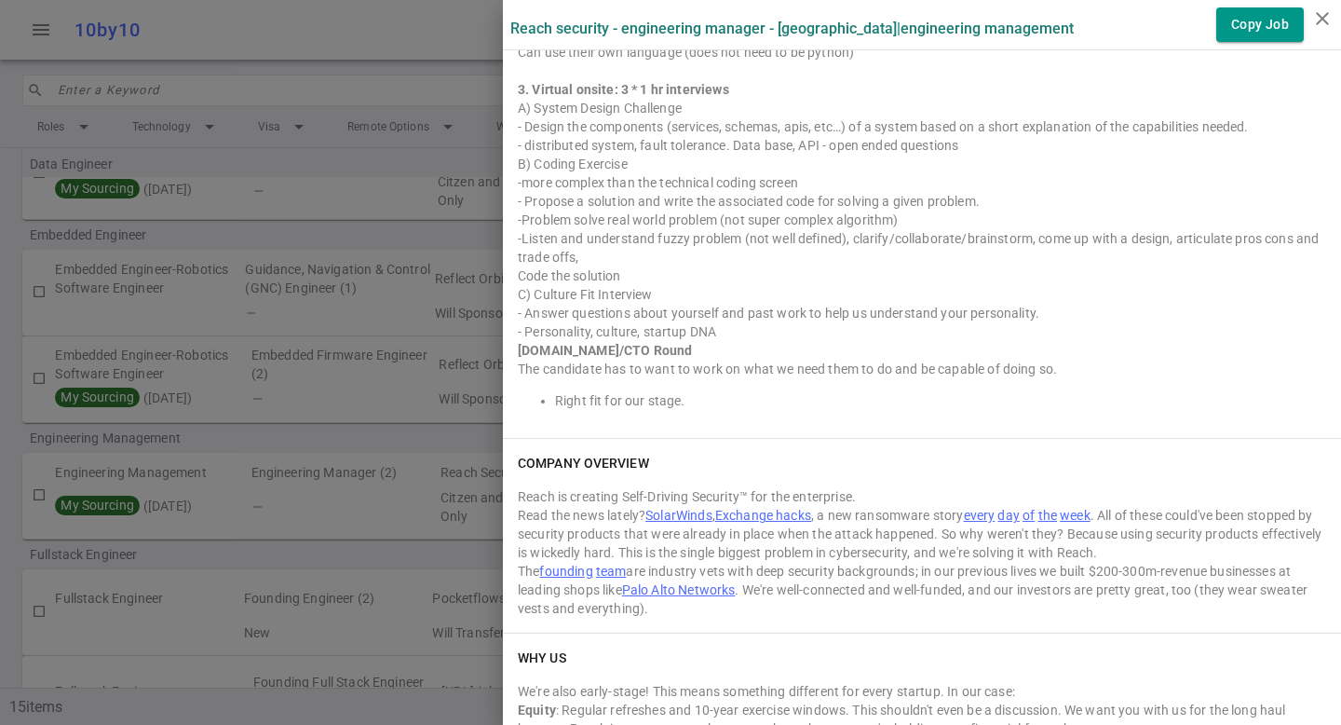
click at [646, 369] on div "The candidate has to want to work on what we need them to do and be capable of …" at bounding box center [922, 369] width 808 height 19
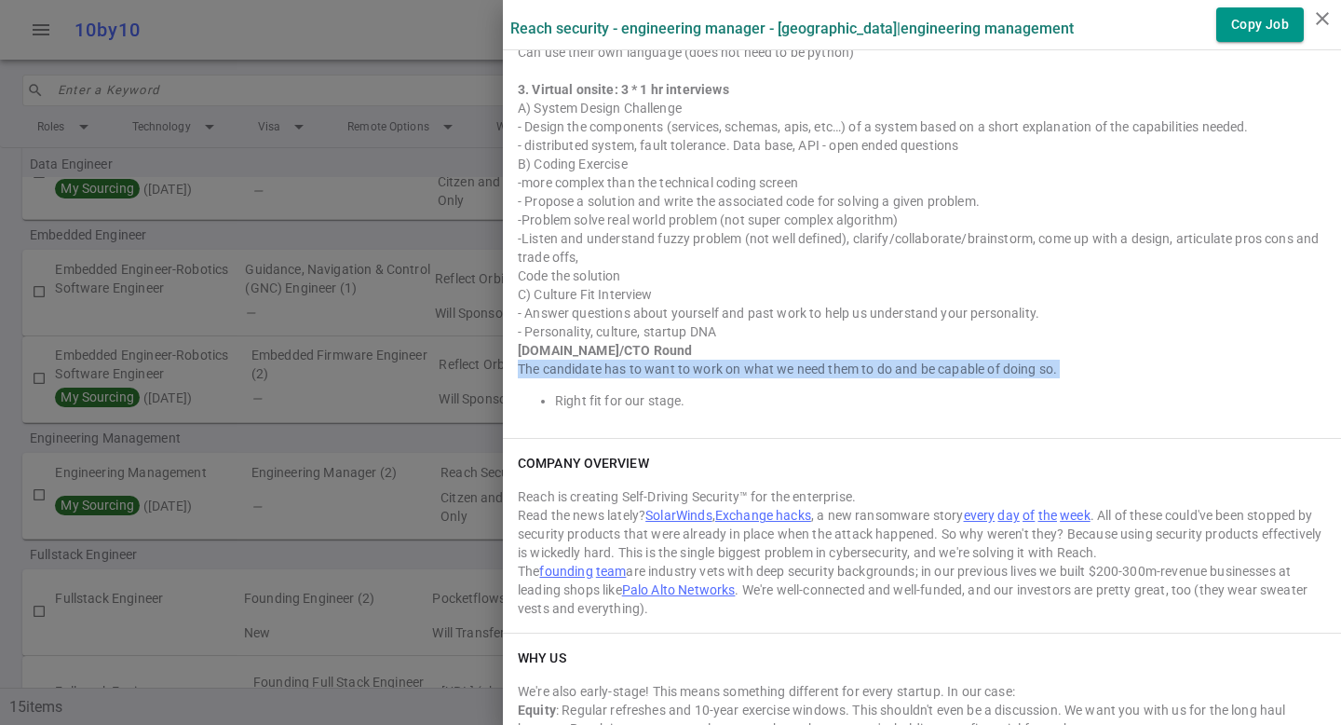
click at [646, 369] on div "The candidate has to want to work on what we need them to do and be capable of …" at bounding box center [922, 369] width 808 height 19
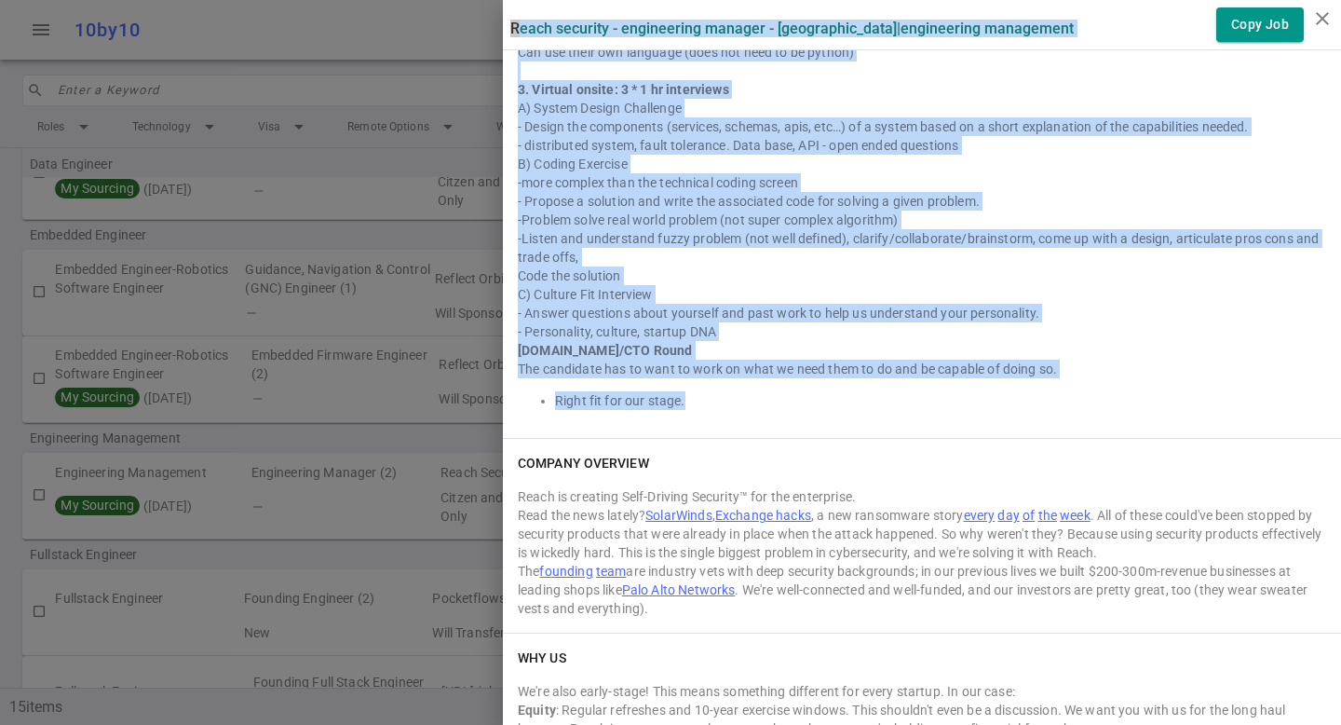
drag, startPoint x: 677, startPoint y: 402, endPoint x: 486, endPoint y: 348, distance: 198.4
click at [486, 348] on div "Reach Security - Engineering Manager - [GEOGRAPHIC_DATA] | Engineering Manageme…" at bounding box center [670, 362] width 1341 height 725
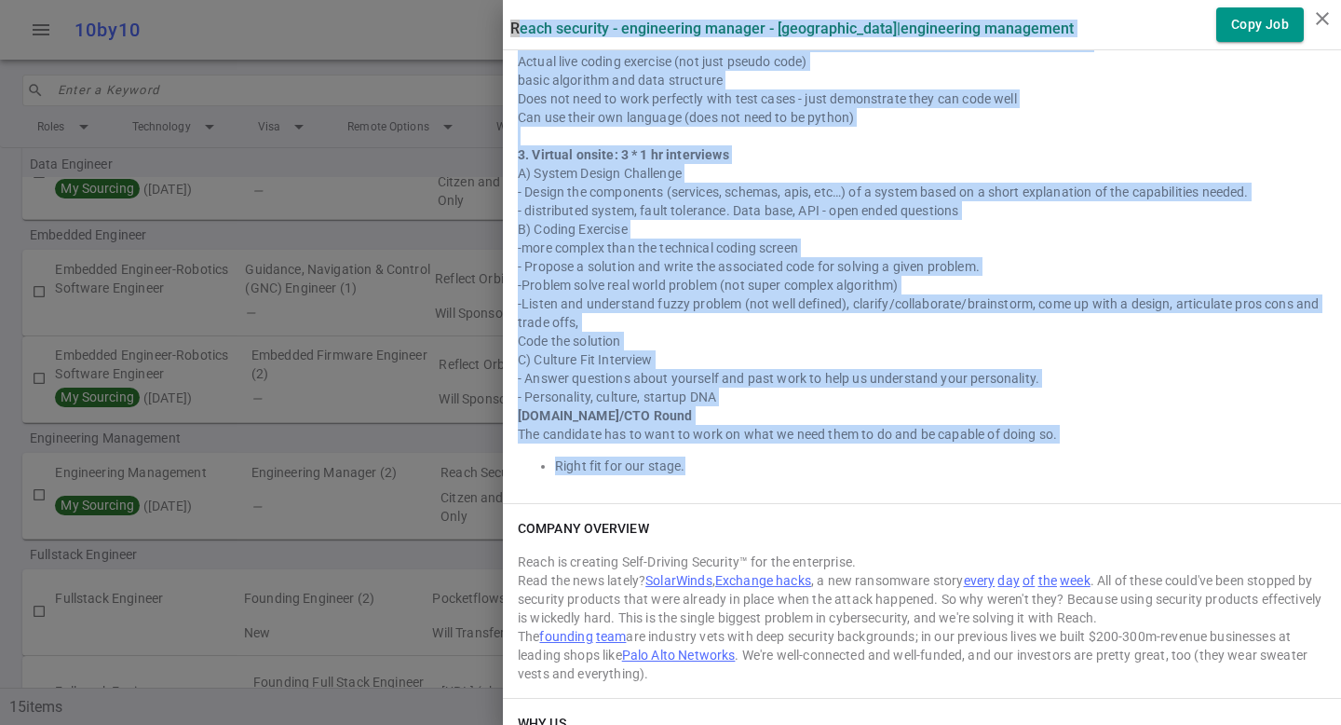
scroll to position [1118, 0]
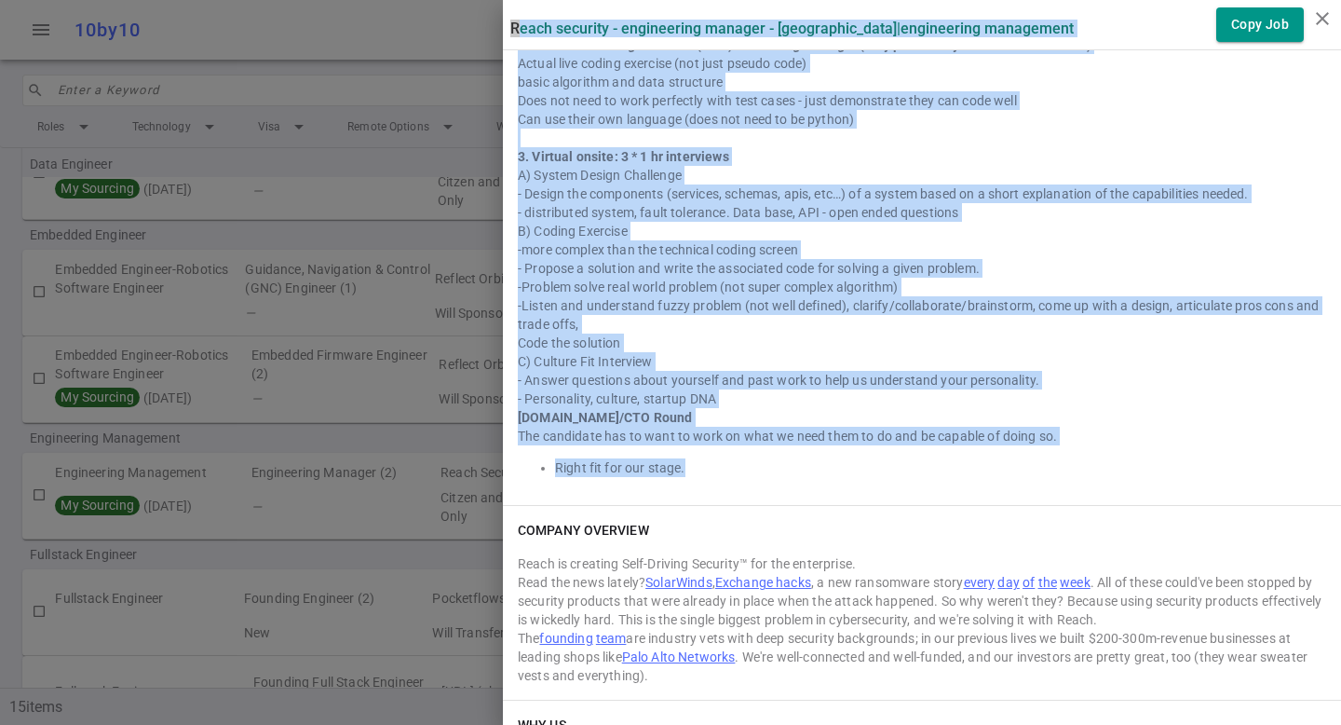
click at [544, 360] on div "C) Culture Fit Interview" at bounding box center [922, 361] width 808 height 19
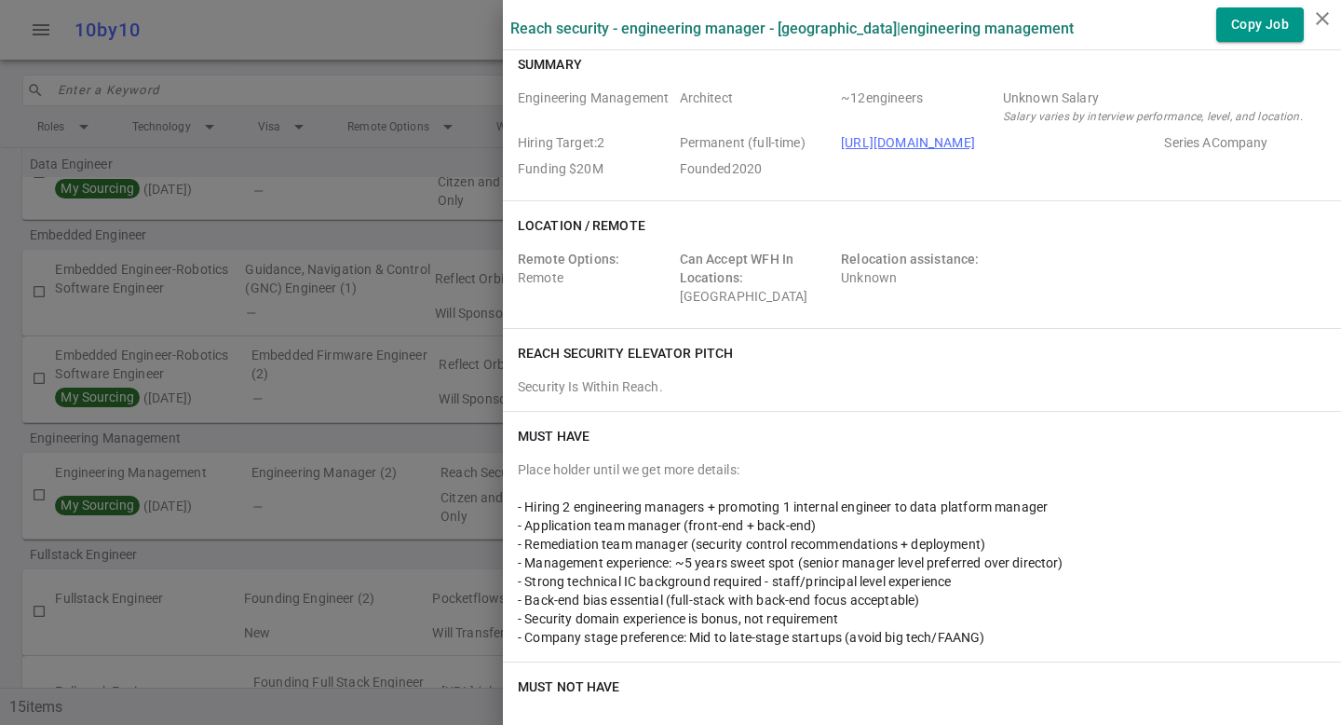
scroll to position [0, 0]
